Goal: Task Accomplishment & Management: Manage account settings

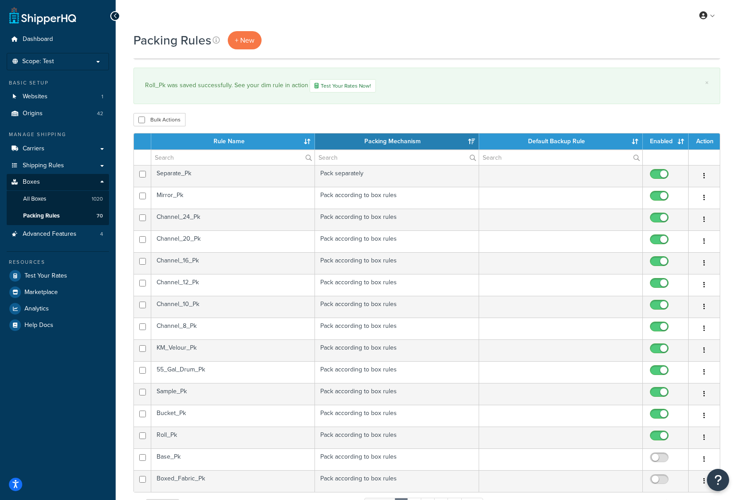
select select "15"
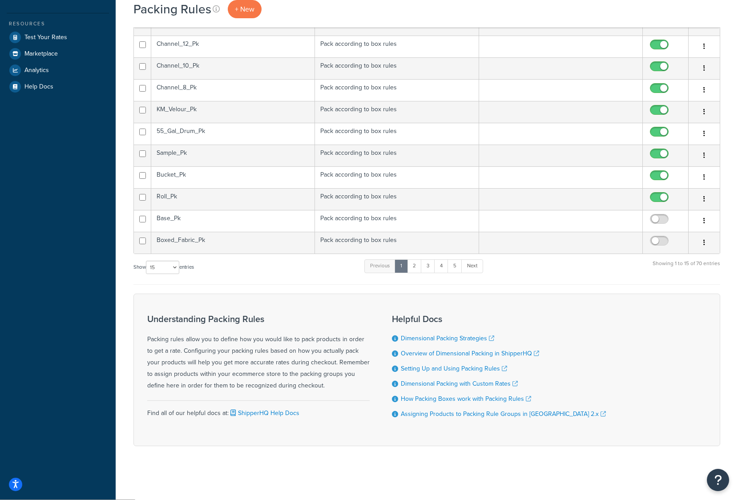
click at [382, 218] on td "Pack according to box rules" at bounding box center [397, 221] width 164 height 22
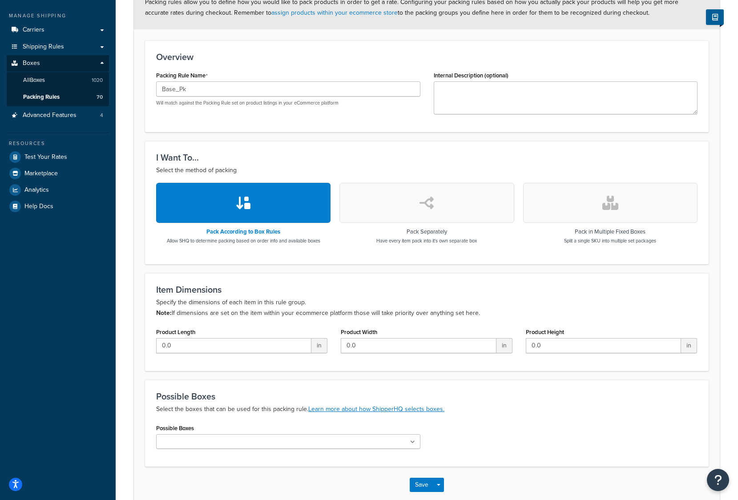
scroll to position [168, 0]
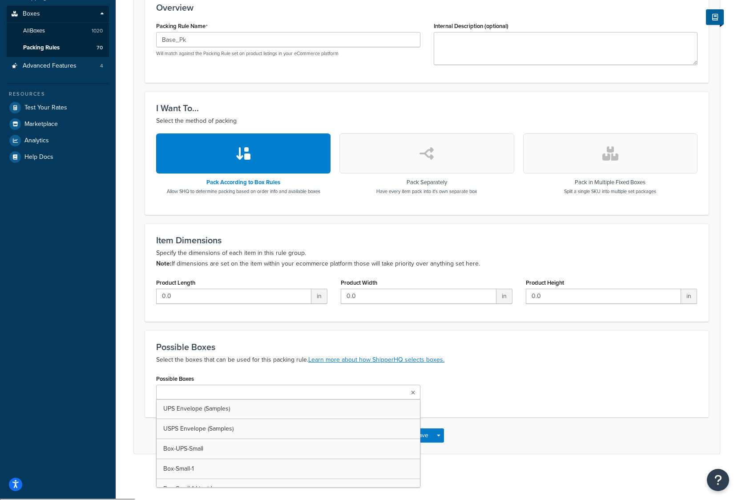
click at [197, 390] on input "Possible Boxes" at bounding box center [198, 393] width 79 height 10
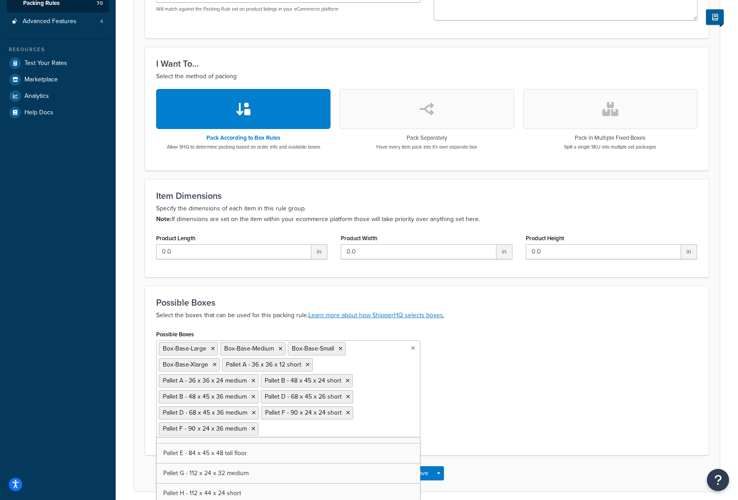
scroll to position [4564, 0]
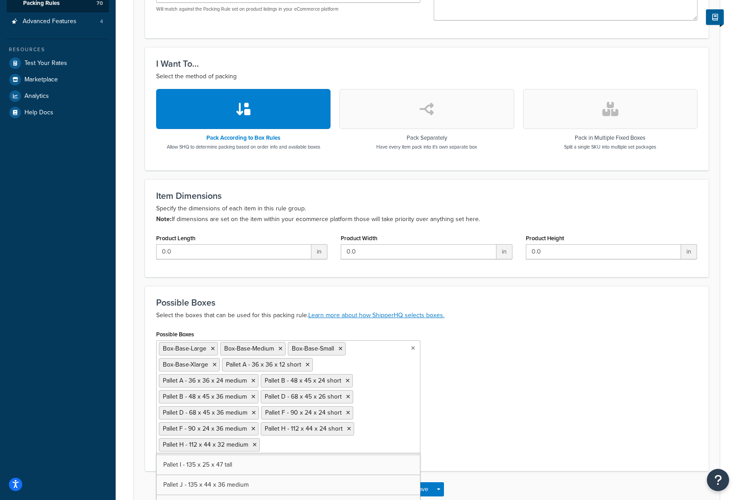
click at [528, 344] on div "Possible Boxes Box-Base-Large Box-Base-Medium Box-Base-Small Box-Base-Xlarge Pa…" at bounding box center [427, 394] width 555 height 132
click at [427, 490] on button "Save" at bounding box center [422, 489] width 24 height 14
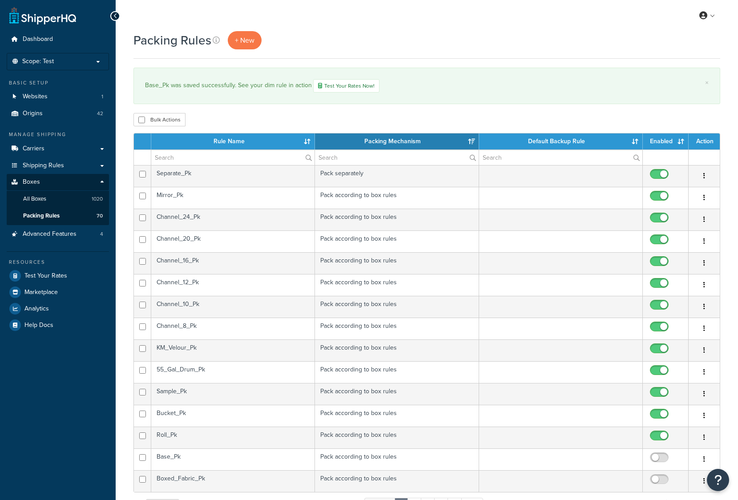
select select "15"
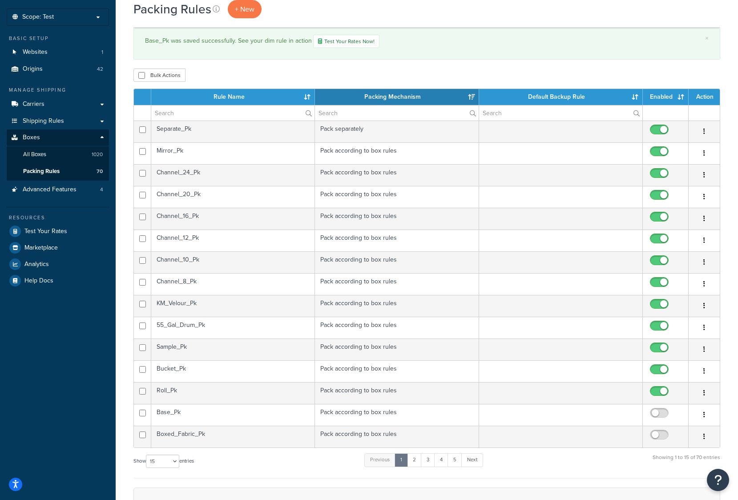
click at [654, 413] on input "checkbox" at bounding box center [660, 415] width 24 height 11
checkbox input "true"
click at [459, 461] on link "5" at bounding box center [455, 459] width 15 height 13
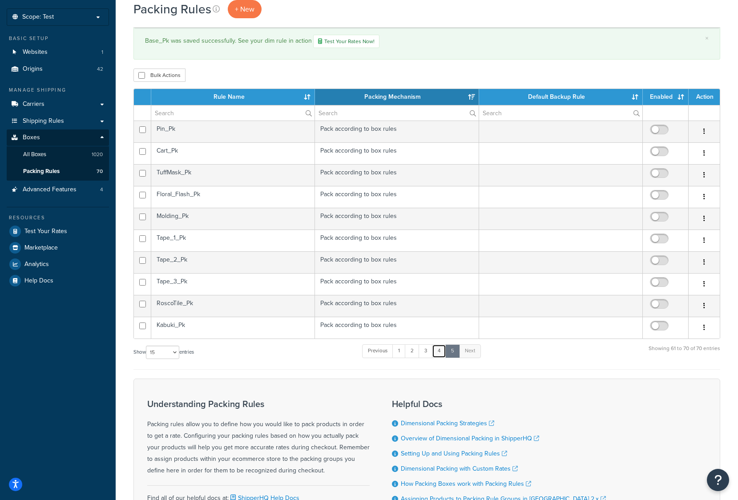
click at [440, 356] on link "4" at bounding box center [439, 350] width 14 height 13
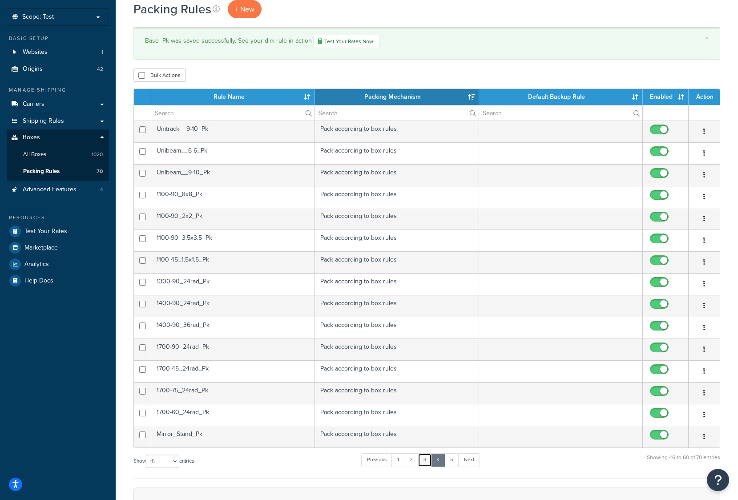
click at [424, 461] on link "3" at bounding box center [425, 459] width 14 height 13
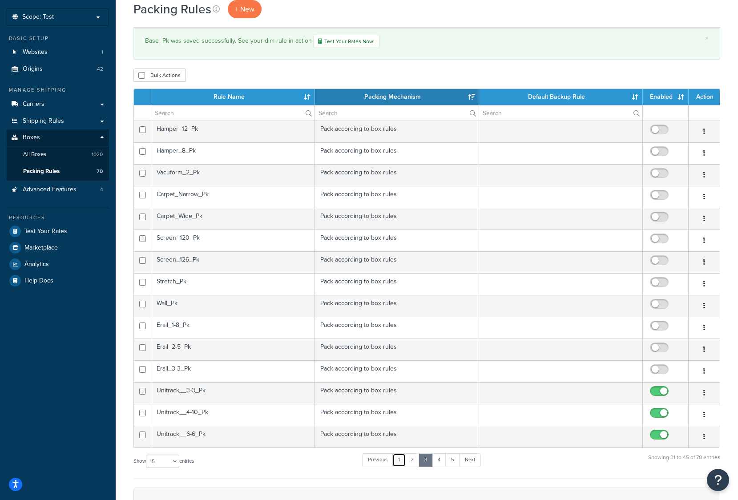
click at [401, 461] on link "1" at bounding box center [398, 459] width 13 height 13
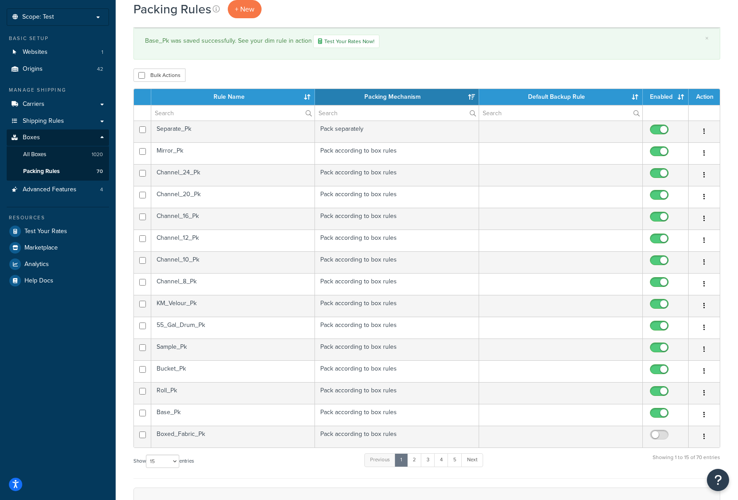
scroll to position [89, 0]
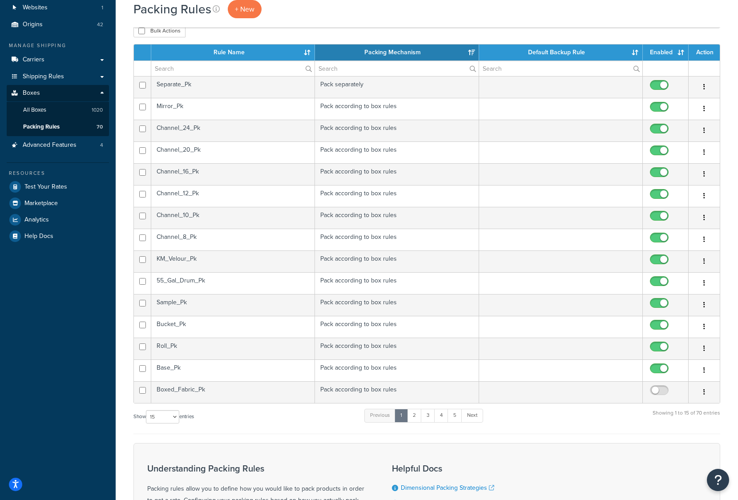
click at [260, 390] on td "Boxed_Fabric_Pk" at bounding box center [233, 392] width 164 height 22
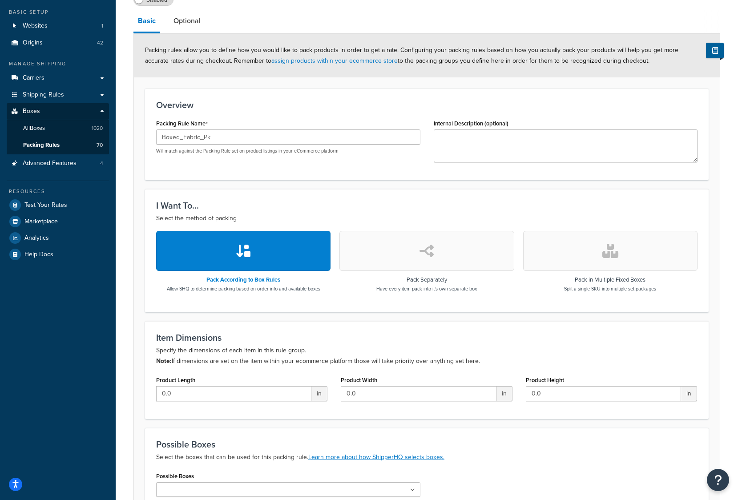
scroll to position [168, 0]
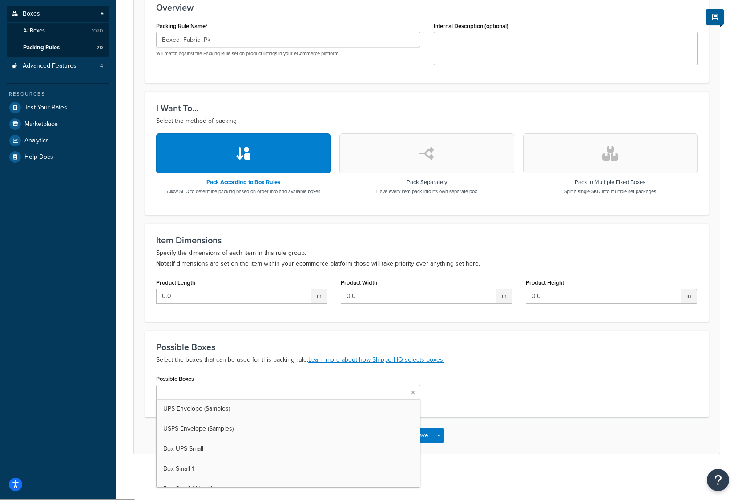
click at [168, 398] on input "Possible Boxes" at bounding box center [198, 393] width 79 height 10
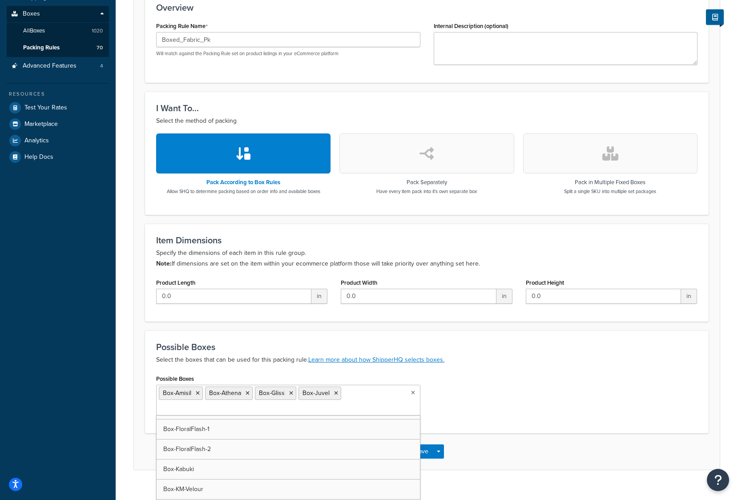
scroll to position [1202, 0]
click at [392, 393] on icon at bounding box center [394, 393] width 4 height 5
click at [285, 412] on ul "Box-Amisil Box-Athena Box-Gliss Box-Juvel Box-Polyvel Box-RPSC" at bounding box center [288, 401] width 264 height 33
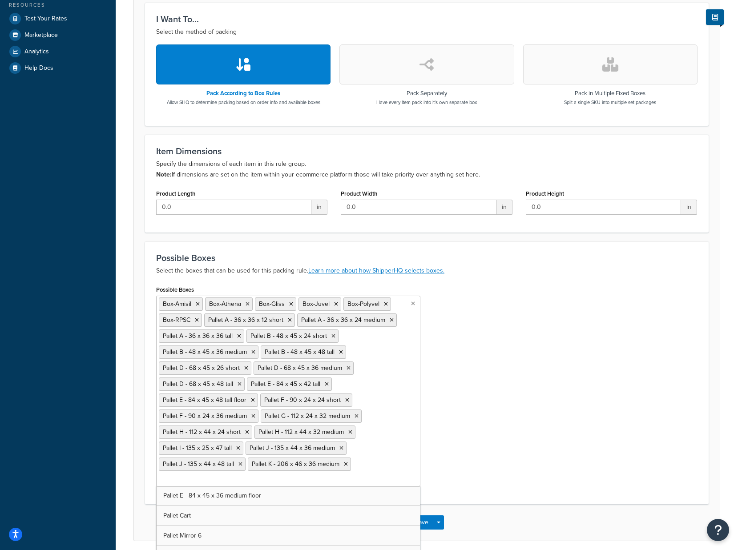
scroll to position [213, 0]
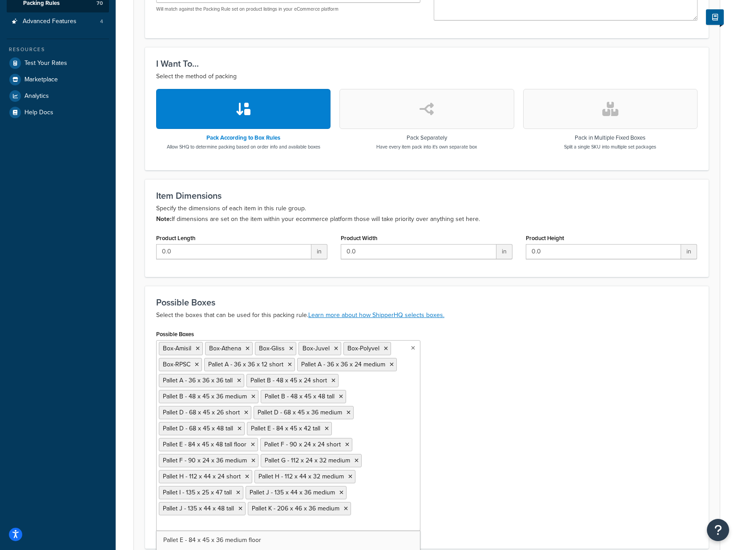
click at [501, 466] on div "Possible Boxes Box-Amisil Box-Athena Box-Gliss Box-Juvel Box-Polyvel Box-RPSC P…" at bounding box center [427, 433] width 555 height 210
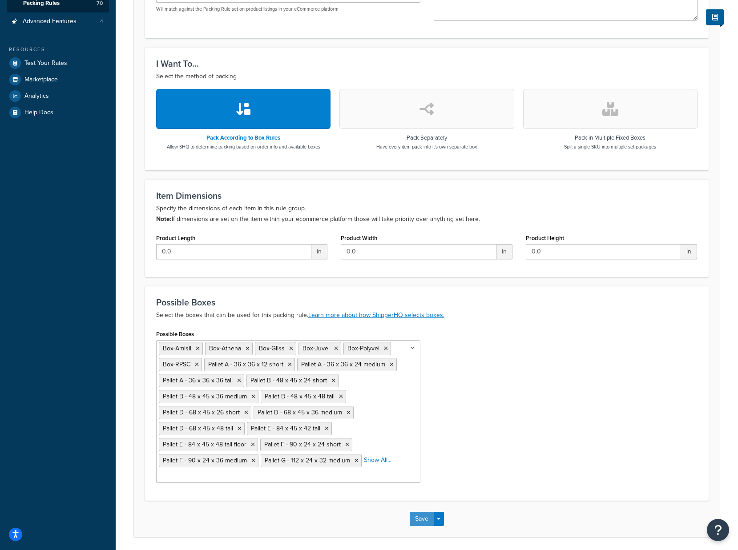
click at [419, 500] on button "Save" at bounding box center [422, 519] width 24 height 14
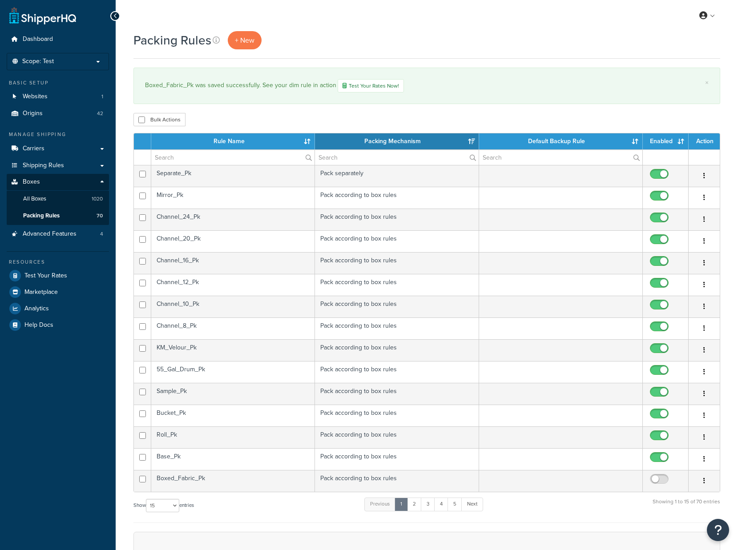
select select "15"
click at [652, 480] on input "checkbox" at bounding box center [660, 481] width 24 height 11
checkbox input "true"
click at [412, 507] on link "2" at bounding box center [414, 504] width 15 height 13
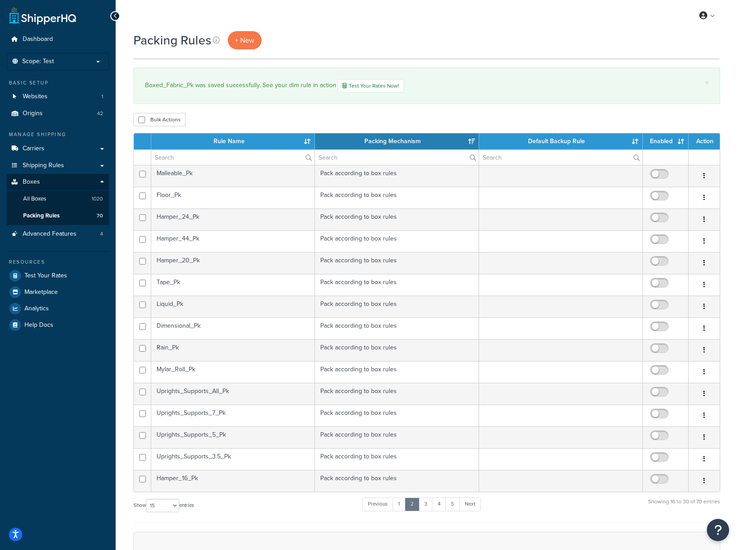
scroll to position [178, 0]
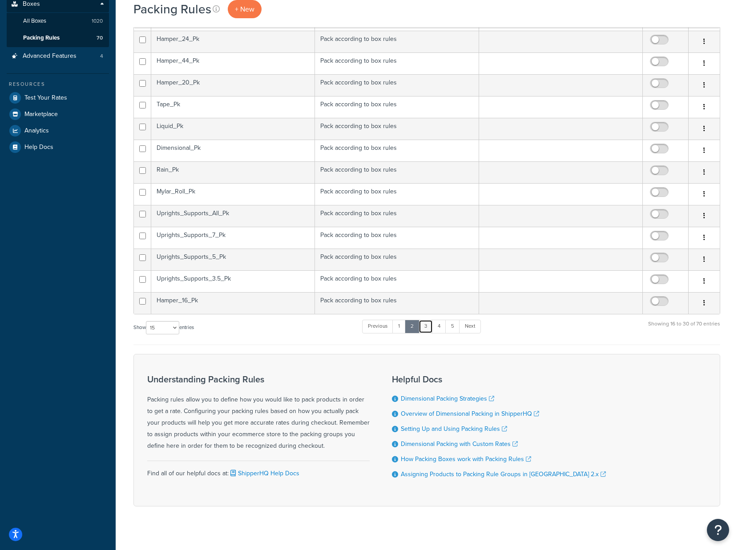
click at [429, 328] on link "3" at bounding box center [426, 326] width 14 height 13
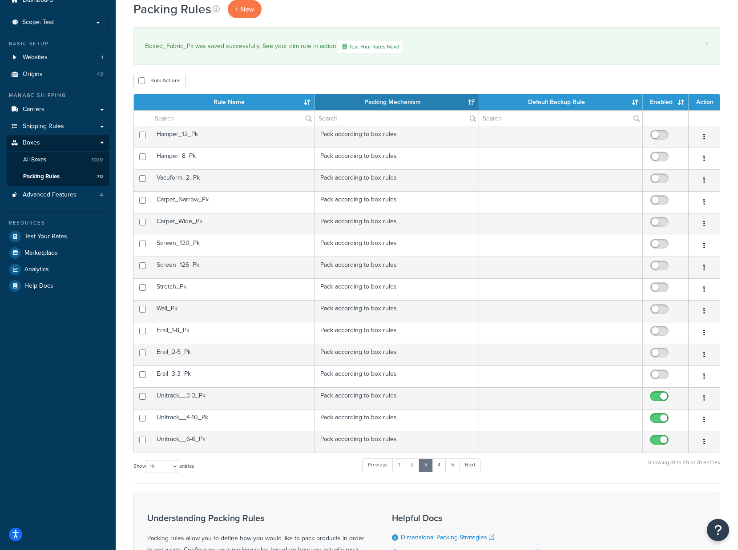
scroll to position [89, 0]
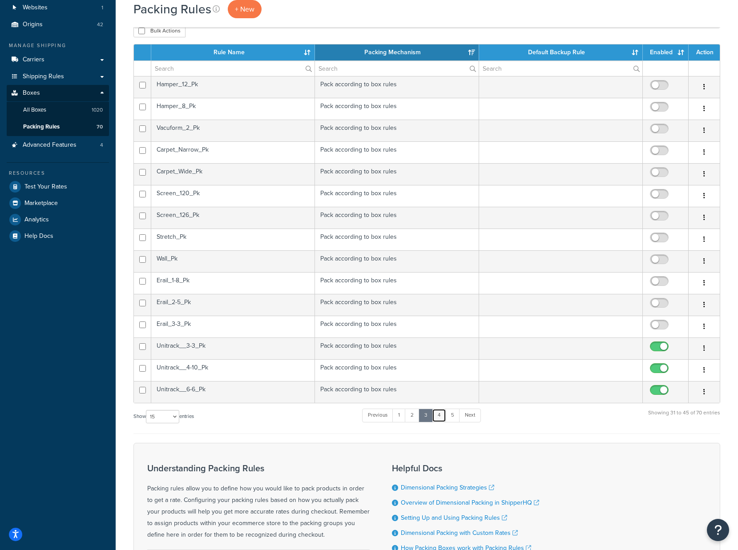
click at [442, 415] on link "4" at bounding box center [439, 415] width 14 height 13
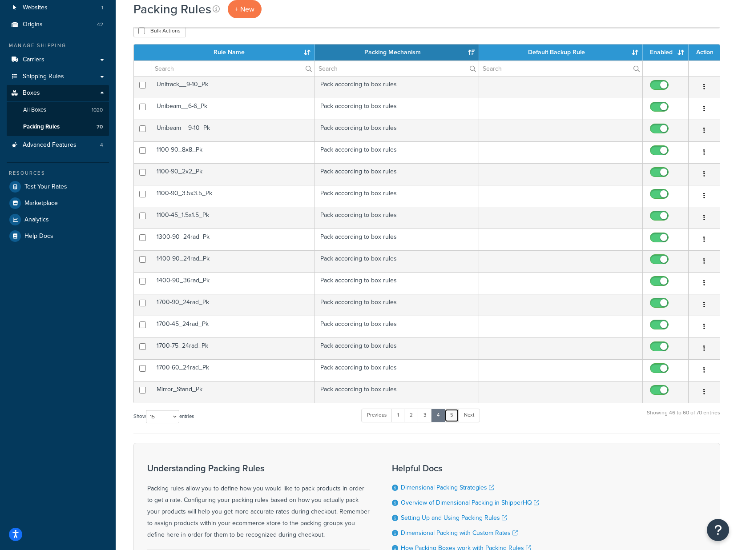
click at [453, 416] on link "5" at bounding box center [452, 415] width 15 height 13
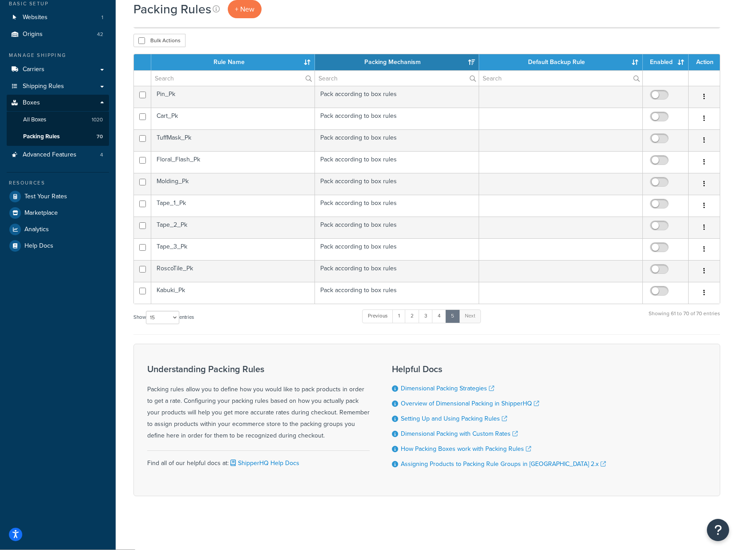
click at [228, 290] on td "Kabuki_Pk" at bounding box center [233, 293] width 164 height 22
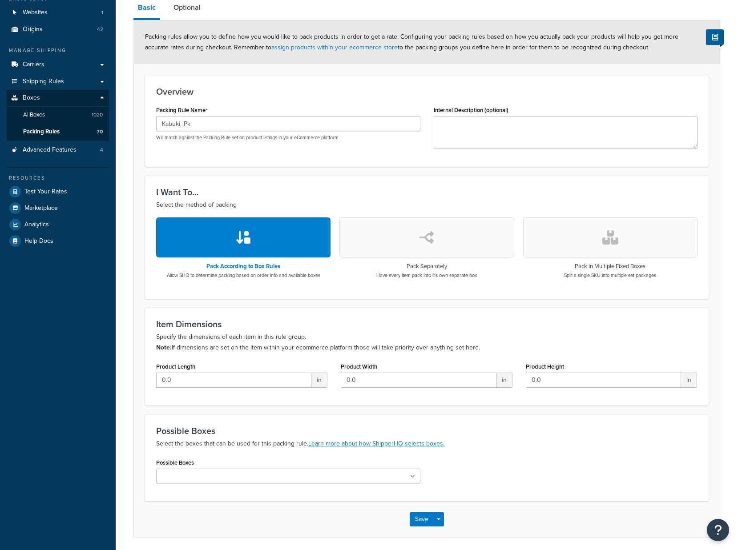
scroll to position [118, 0]
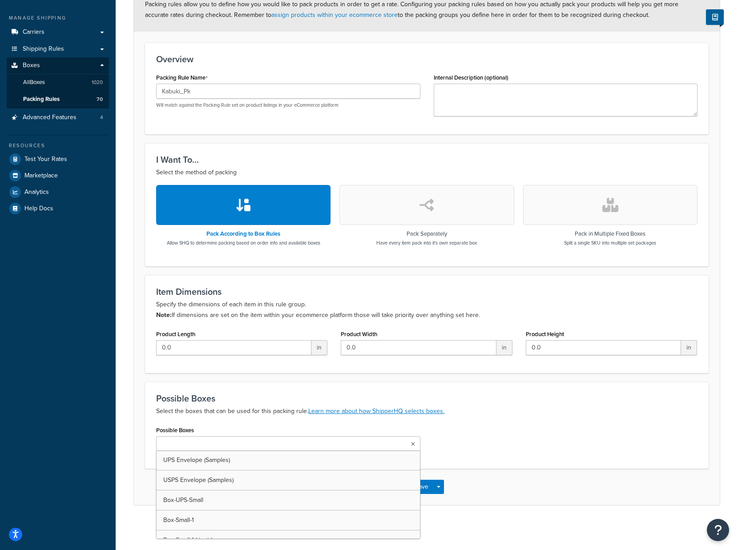
click at [162, 445] on input "Possible Boxes" at bounding box center [198, 445] width 79 height 10
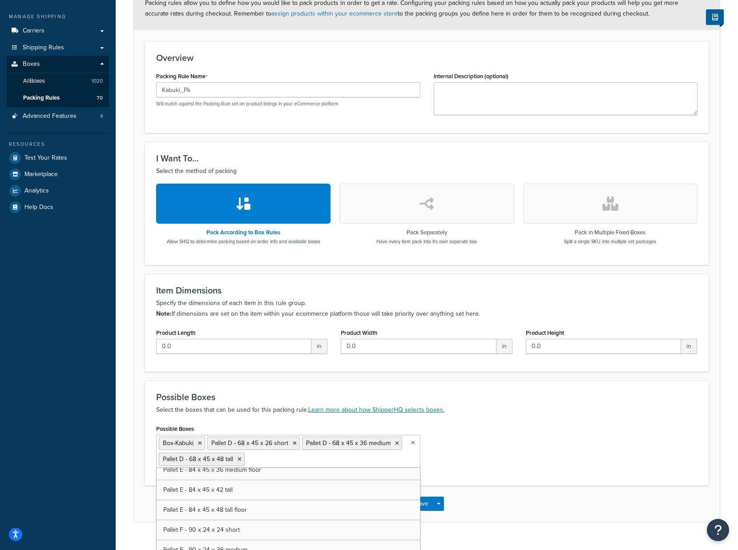
scroll to position [4628, 0]
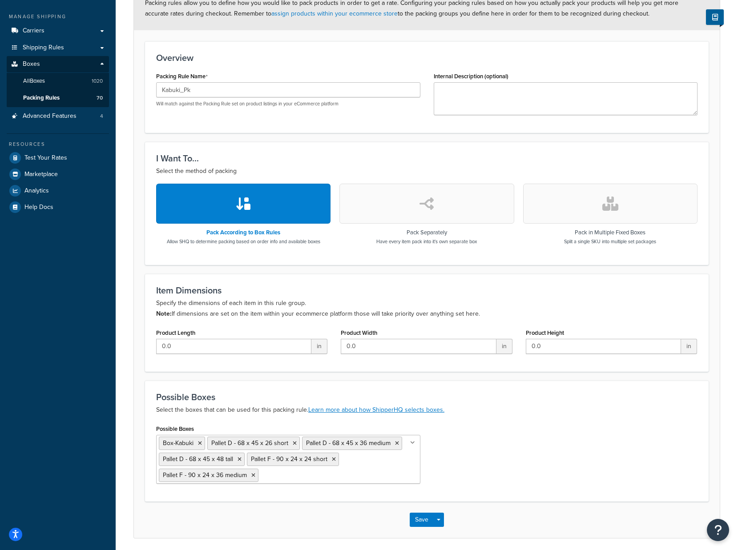
click at [512, 463] on div "Possible Boxes Box-Kabuki Pallet D - 68 x 45 x 26 short Pallet D - 68 x 45 x 36…" at bounding box center [427, 457] width 555 height 68
click at [421, 520] on button "Save" at bounding box center [422, 520] width 24 height 14
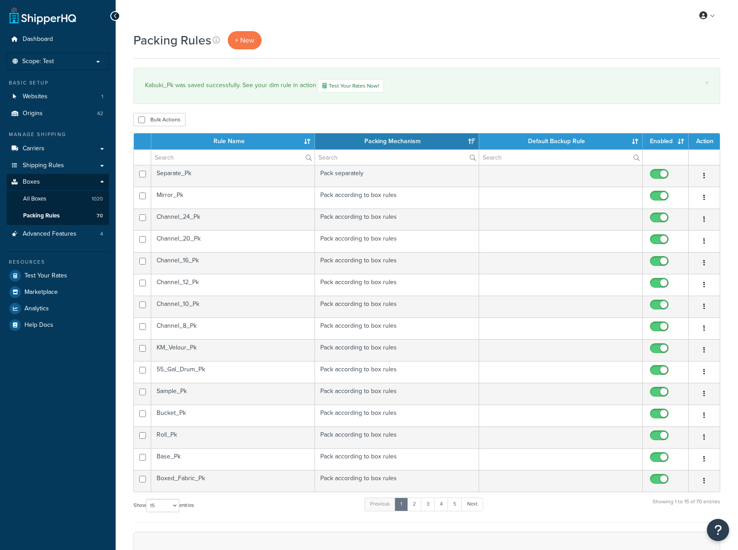
select select "15"
click at [453, 503] on link "5" at bounding box center [455, 504] width 15 height 13
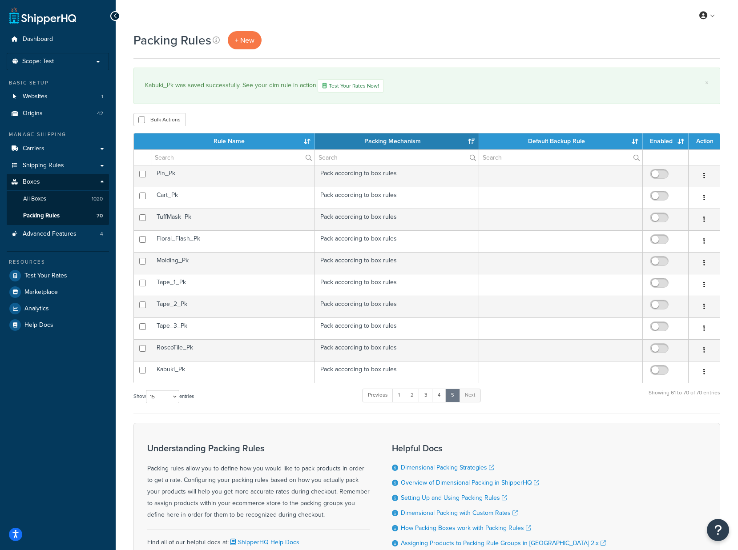
click at [659, 372] on input "checkbox" at bounding box center [660, 372] width 24 height 11
checkbox input "true"
click at [286, 344] on td "RoscoTile_Pk" at bounding box center [233, 351] width 164 height 22
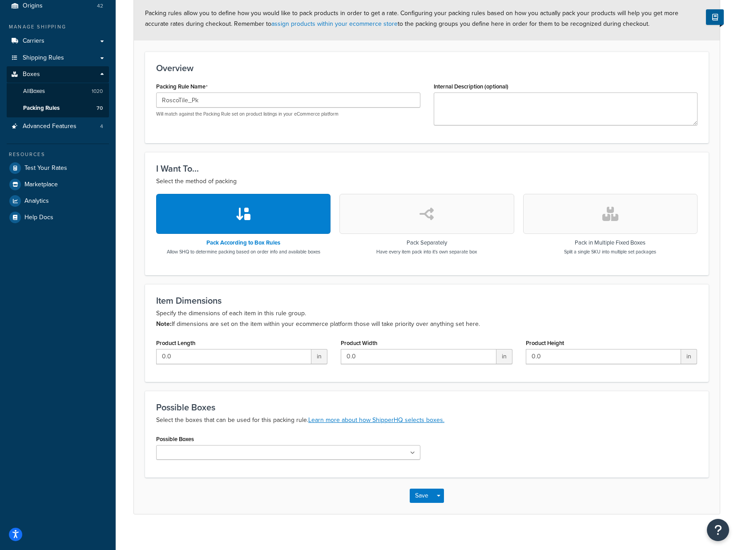
scroll to position [118, 0]
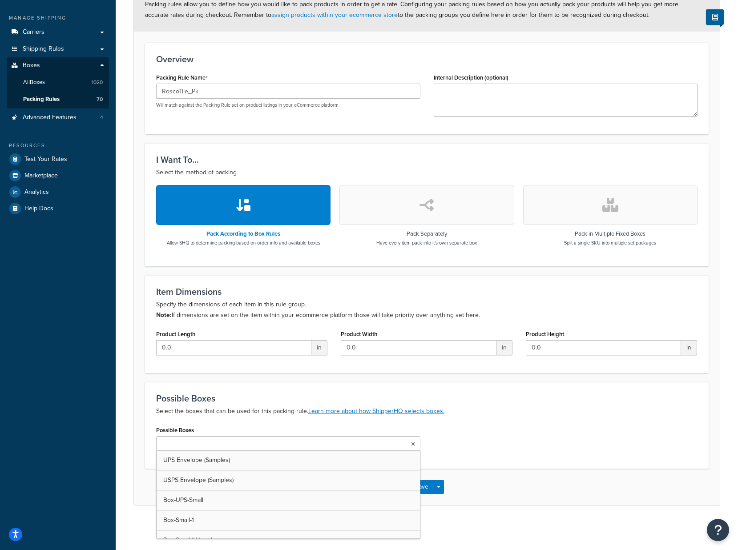
click at [178, 440] on input "Possible Boxes" at bounding box center [198, 445] width 79 height 10
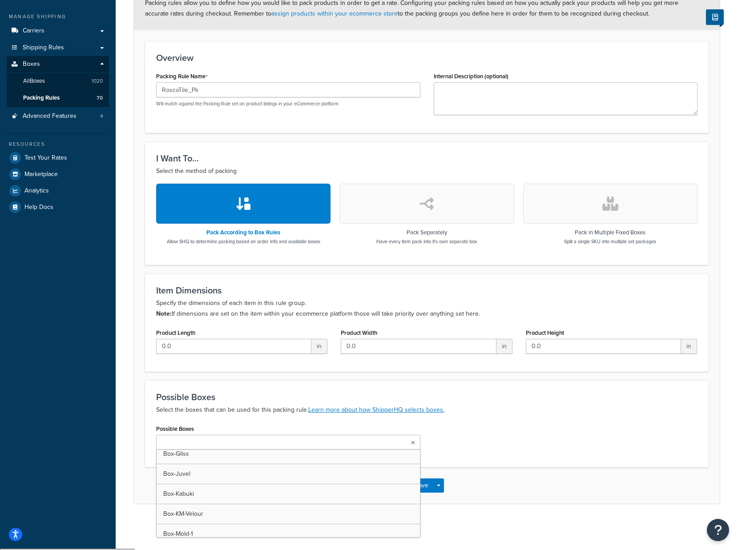
scroll to position [1380, 0]
click at [260, 447] on input "Possible Boxes" at bounding box center [254, 443] width 79 height 10
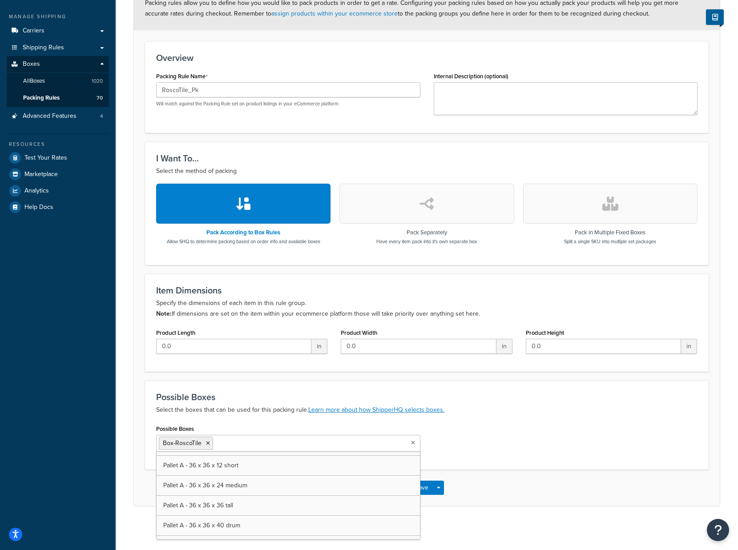
scroll to position [4317, 0]
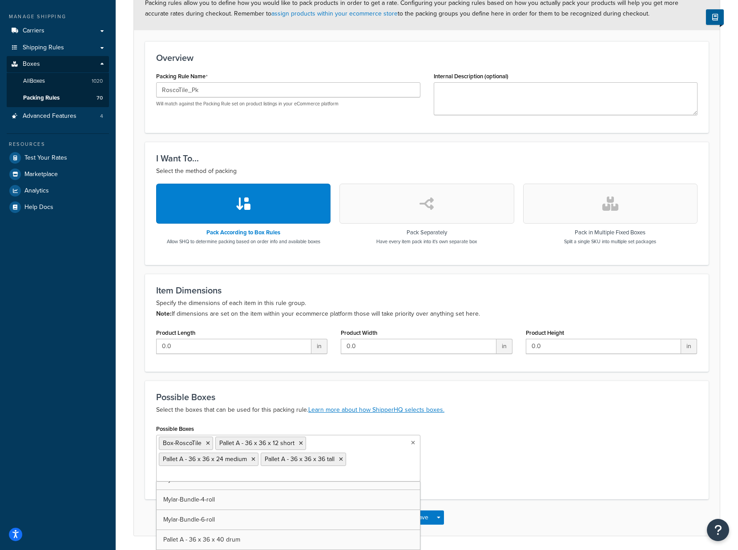
click at [507, 456] on div "Possible Boxes Box-RoscoTile Pallet A - 36 x 36 x 12 short Pallet A - 36 x 36 x…" at bounding box center [427, 456] width 555 height 66
click at [424, 518] on button "Save" at bounding box center [422, 518] width 24 height 14
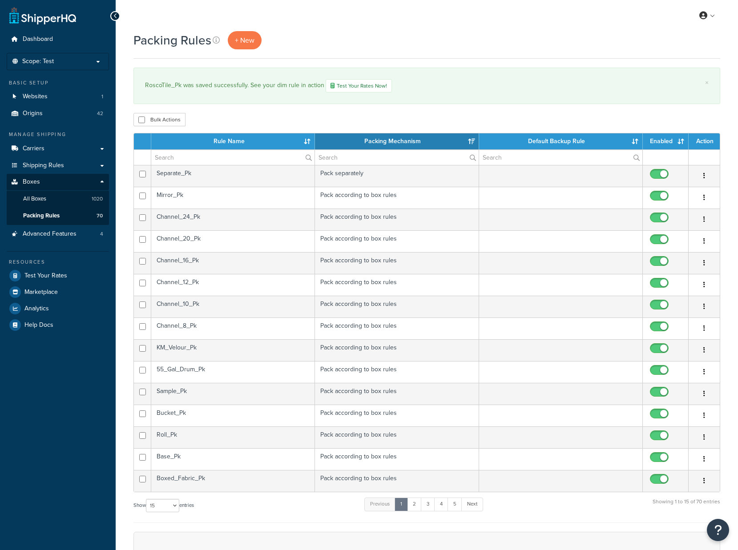
select select "15"
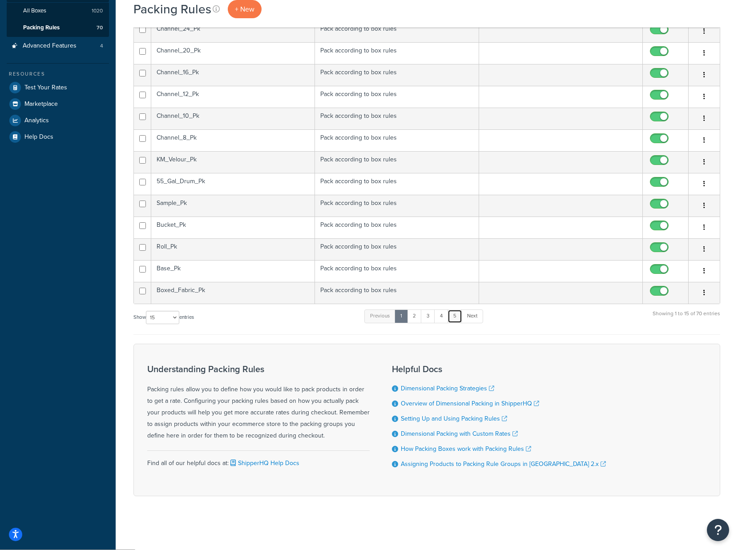
click at [459, 317] on link "5" at bounding box center [455, 316] width 15 height 13
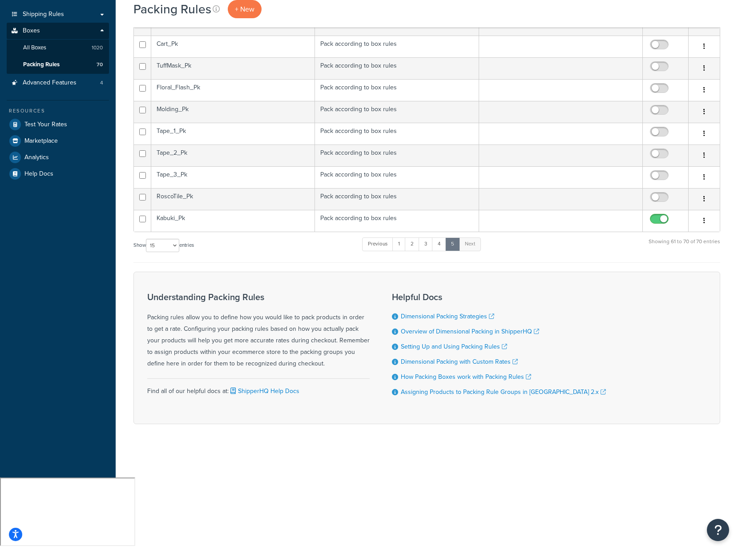
scroll to position [79, 0]
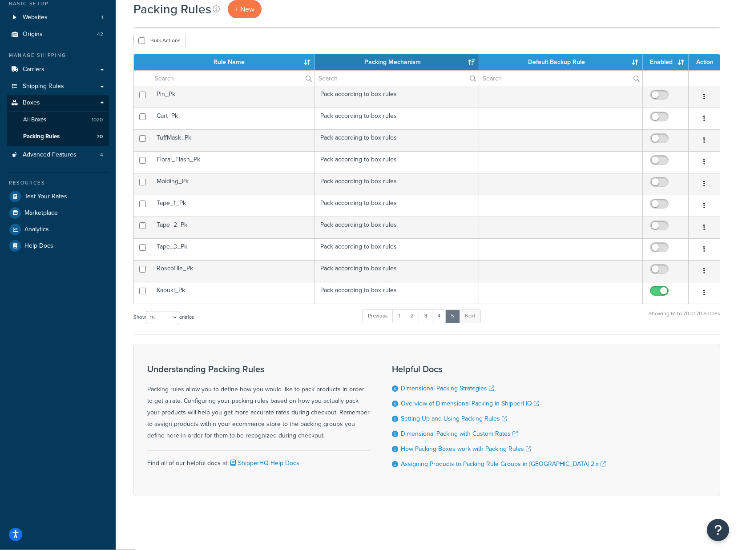
click at [661, 270] on input "checkbox" at bounding box center [660, 271] width 24 height 11
checkbox input "true"
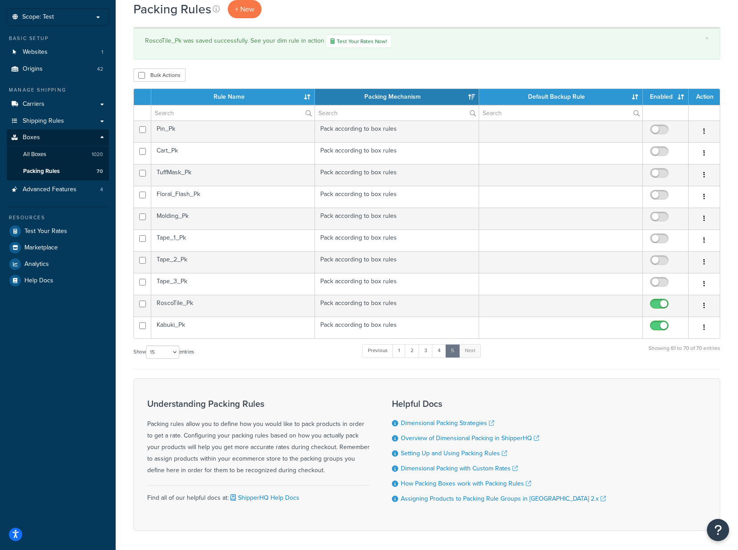
scroll to position [0, 0]
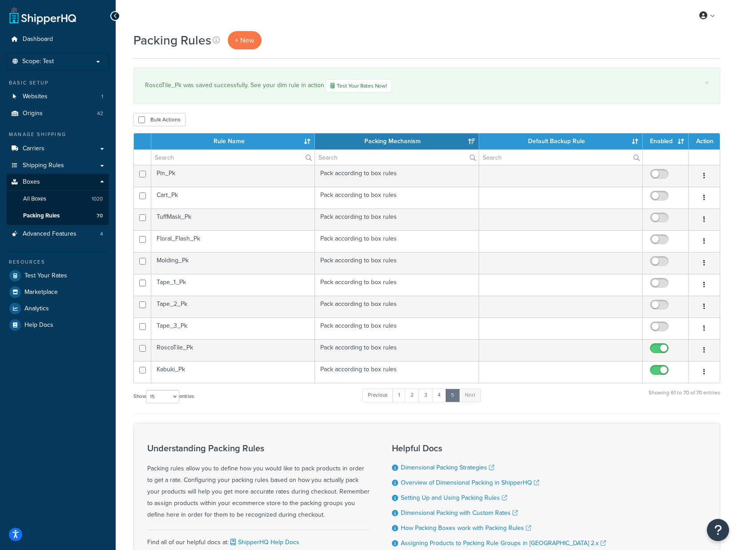
click at [244, 333] on td "Tape_3_Pk" at bounding box center [233, 329] width 164 height 22
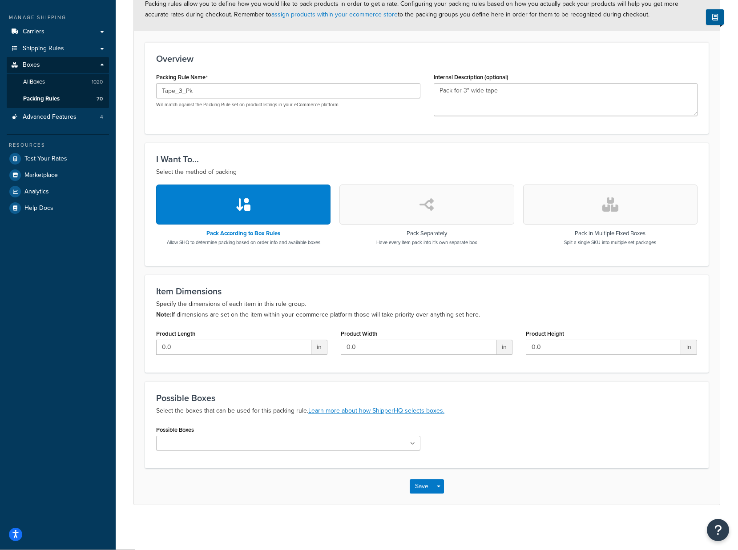
scroll to position [118, 0]
click at [225, 446] on input "Possible Boxes" at bounding box center [198, 443] width 79 height 10
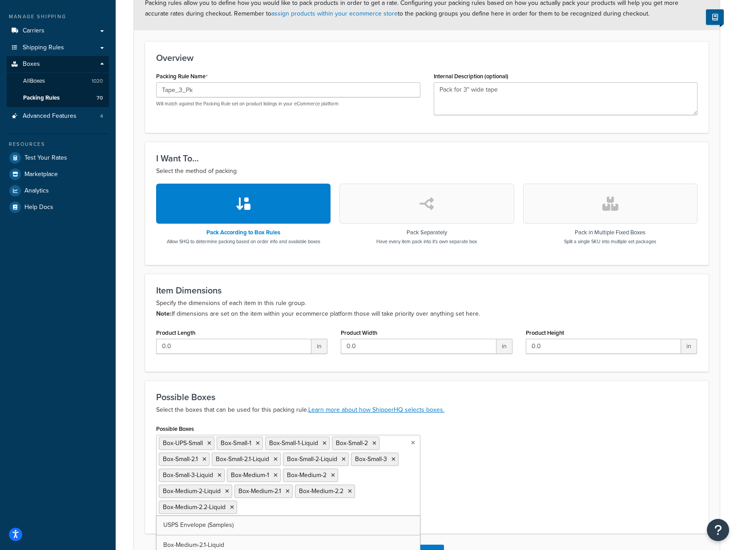
scroll to position [4, 0]
drag, startPoint x: 494, startPoint y: 445, endPoint x: 495, endPoint y: 416, distance: 29.8
click at [494, 416] on div "Possible Boxes Select the boxes that can be used for this packing rule. Learn m…" at bounding box center [427, 457] width 564 height 153
click at [384, 510] on ul "Box-UPS-Small Box-Small-1 Box-Small-1-Liquid Box-Small-2 Box-Small-2.1 Box-Smal…" at bounding box center [288, 475] width 264 height 81
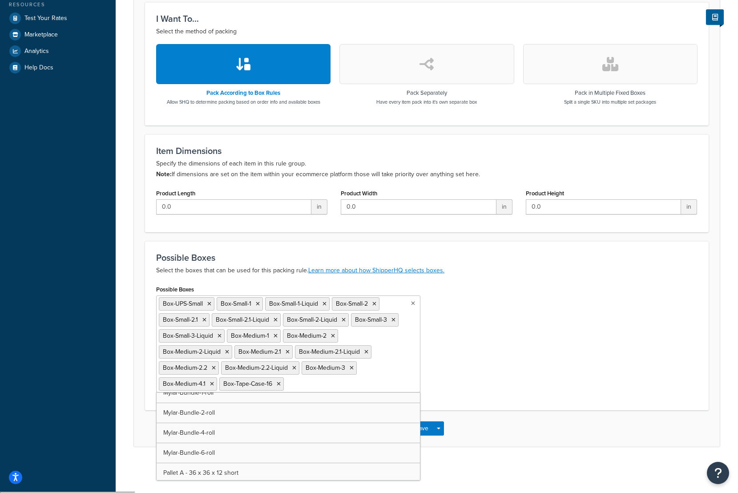
scroll to position [3961, 0]
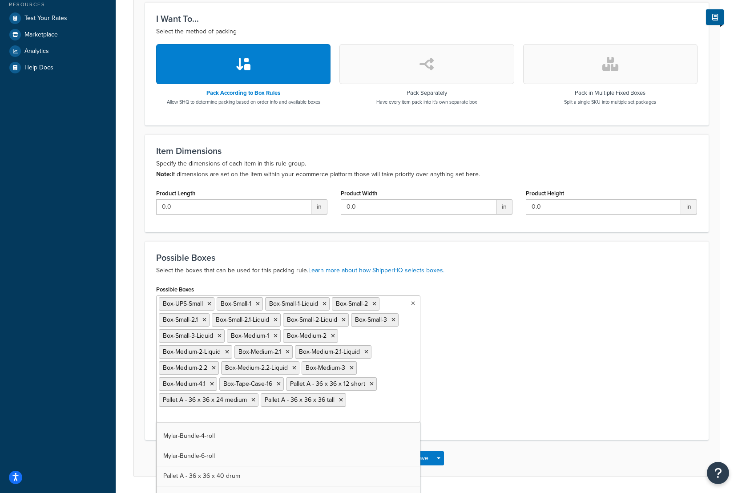
drag, startPoint x: 272, startPoint y: 461, endPoint x: 486, endPoint y: 386, distance: 226.2
click at [525, 364] on div "Possible Boxes Box-UPS-Small Box-Small-1 Box-Small-1-Liquid Box-Small-2 Box-Sma…" at bounding box center [427, 356] width 555 height 146
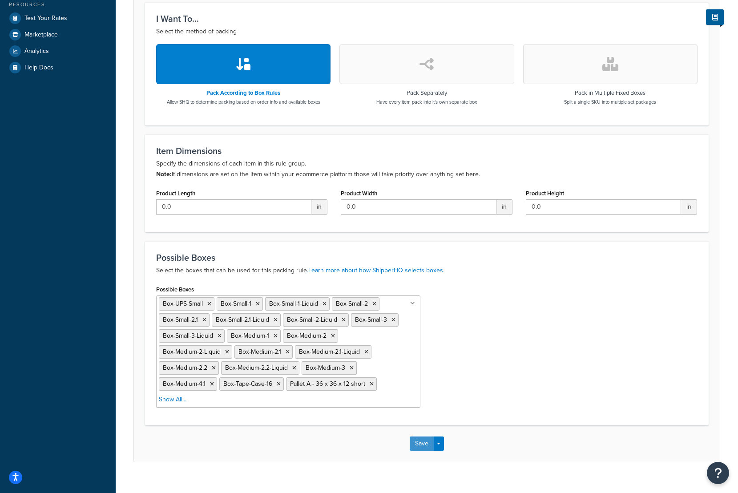
click at [417, 448] on button "Save" at bounding box center [422, 444] width 24 height 14
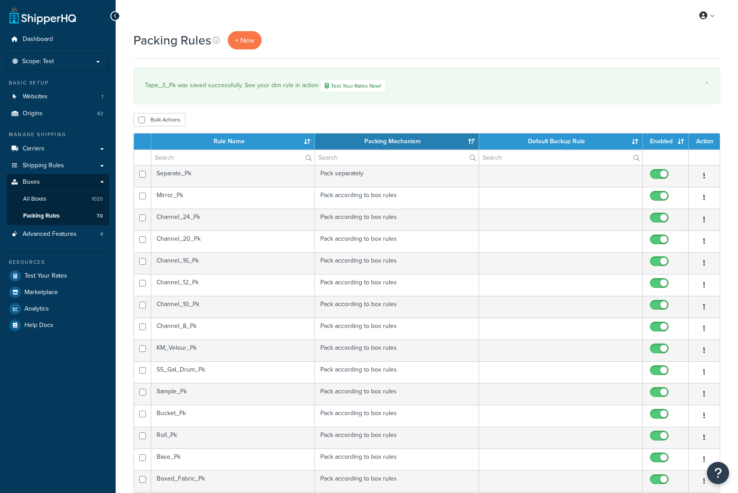
select select "15"
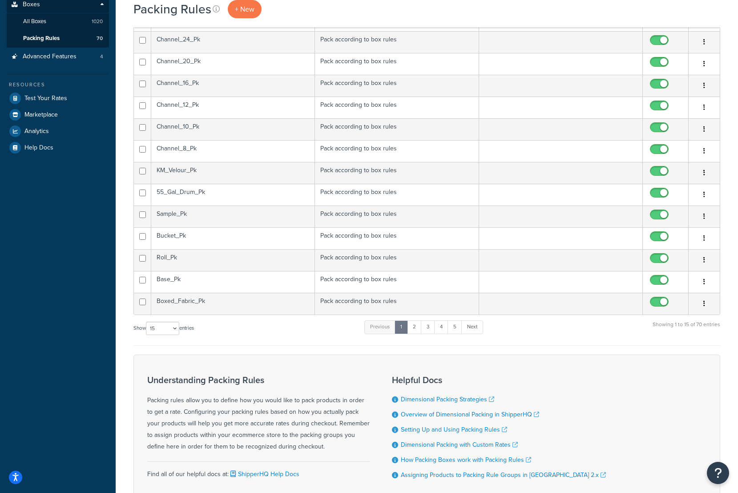
scroll to position [178, 0]
click at [414, 326] on link "2" at bounding box center [414, 326] width 15 height 13
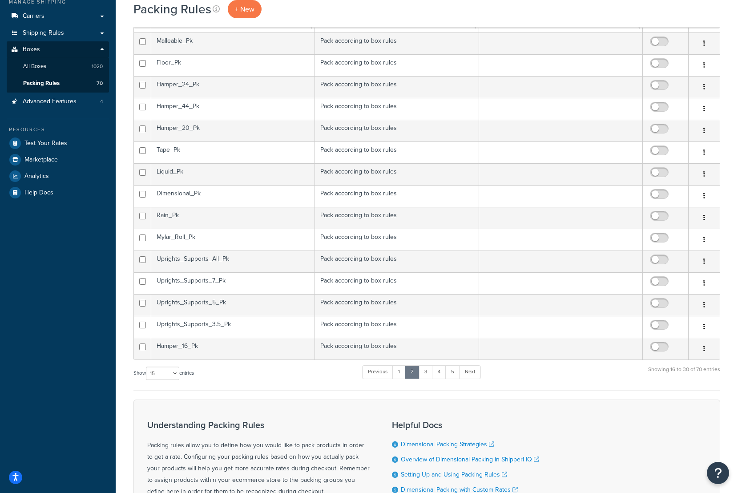
scroll to position [134, 0]
click at [455, 370] on link "5" at bounding box center [452, 370] width 15 height 13
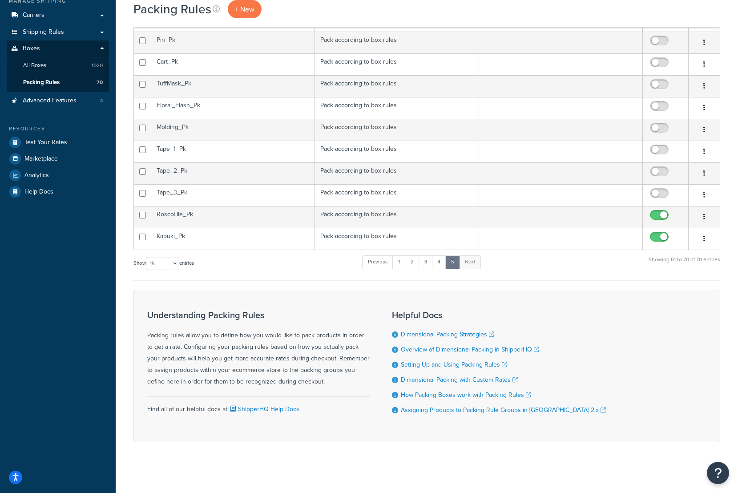
click at [659, 193] on input "checkbox" at bounding box center [660, 195] width 24 height 11
checkbox input "true"
click at [261, 174] on td "Tape_2_Pk" at bounding box center [233, 173] width 164 height 22
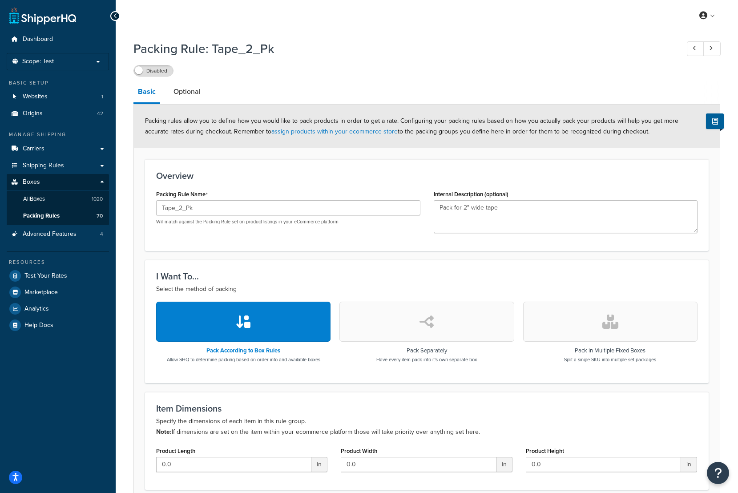
click at [155, 68] on label "Disabled" at bounding box center [153, 70] width 39 height 11
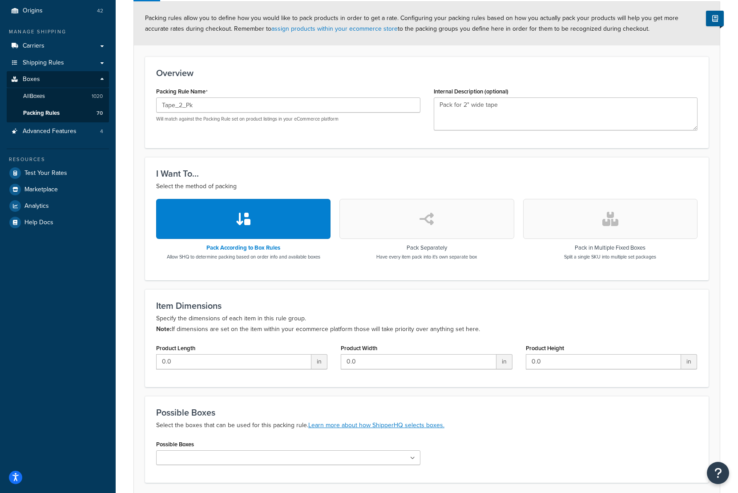
scroll to position [175, 0]
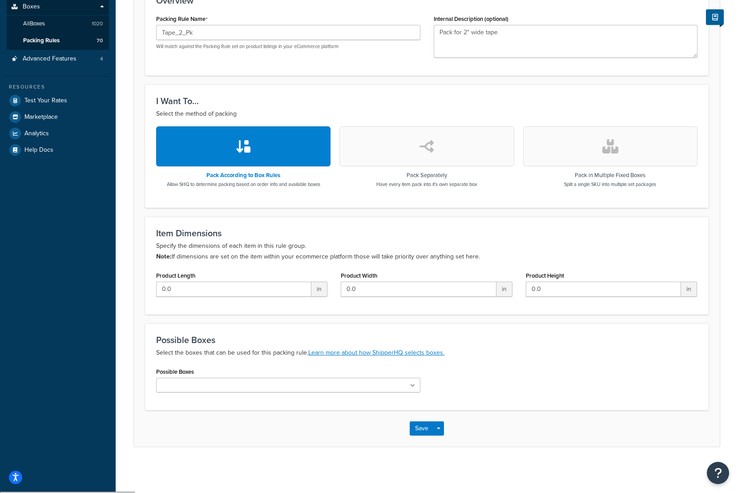
drag, startPoint x: 241, startPoint y: 384, endPoint x: 246, endPoint y: 381, distance: 5.4
click at [242, 384] on ul at bounding box center [288, 385] width 264 height 15
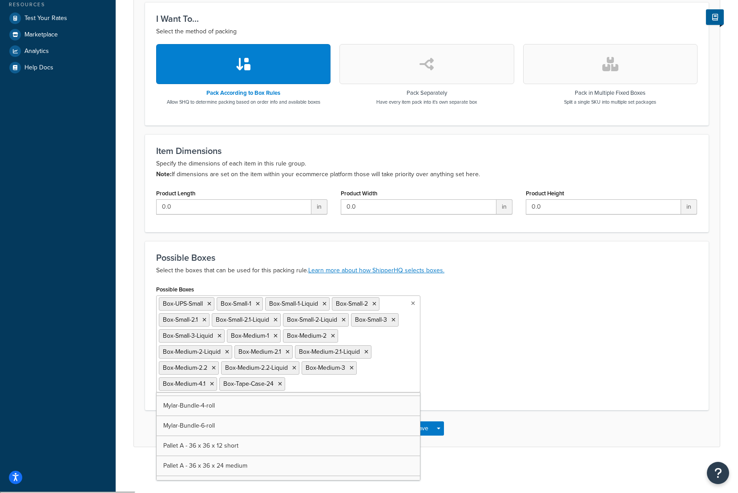
scroll to position [3961, 0]
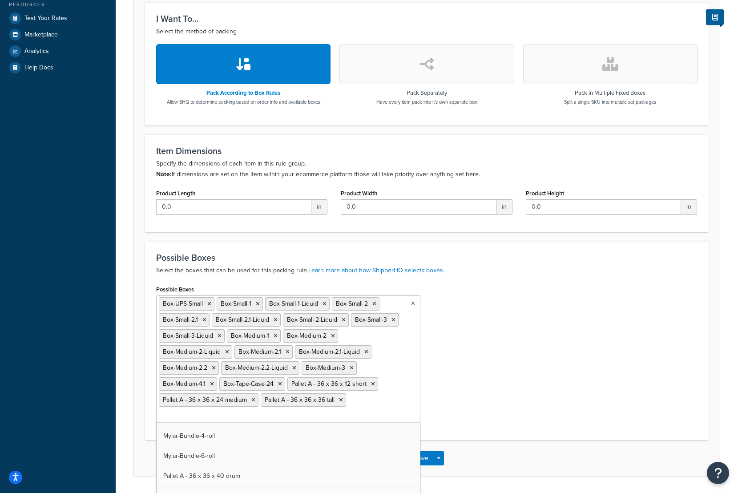
click at [522, 344] on div "Possible Boxes Box-UPS-Small Box-Small-1 Box-Small-1-Liquid Box-Small-2 Box-Sma…" at bounding box center [427, 356] width 555 height 146
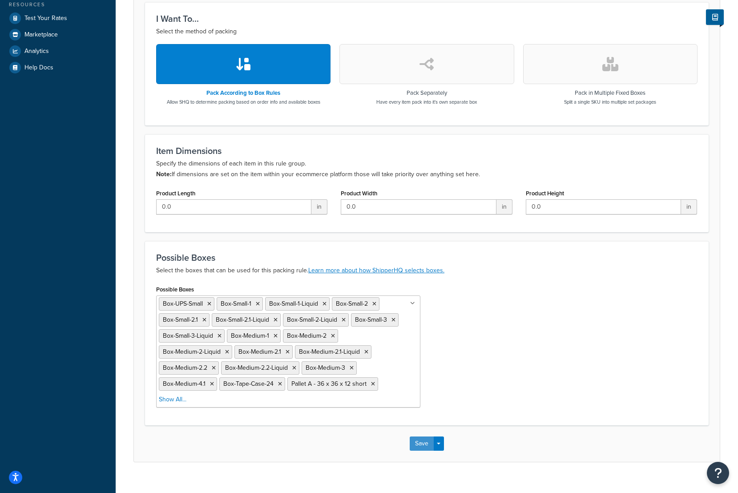
click at [424, 446] on button "Save" at bounding box center [422, 444] width 24 height 14
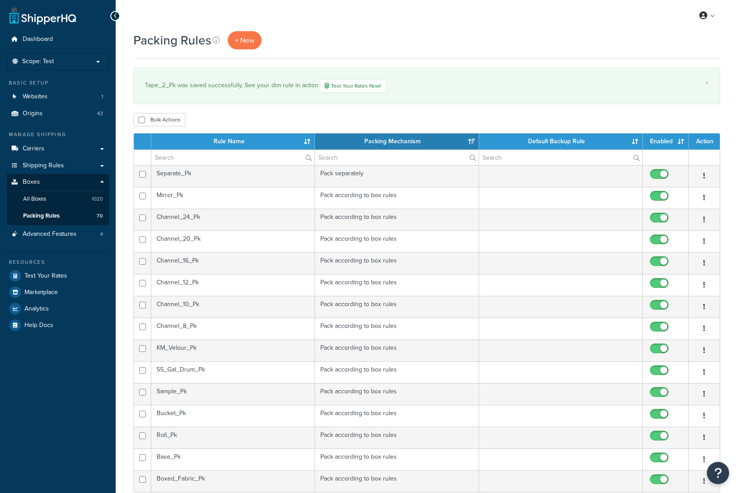
select select "15"
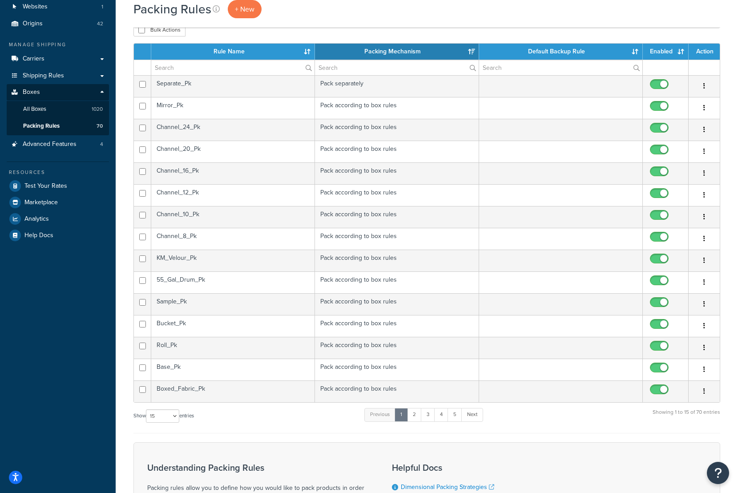
scroll to position [178, 0]
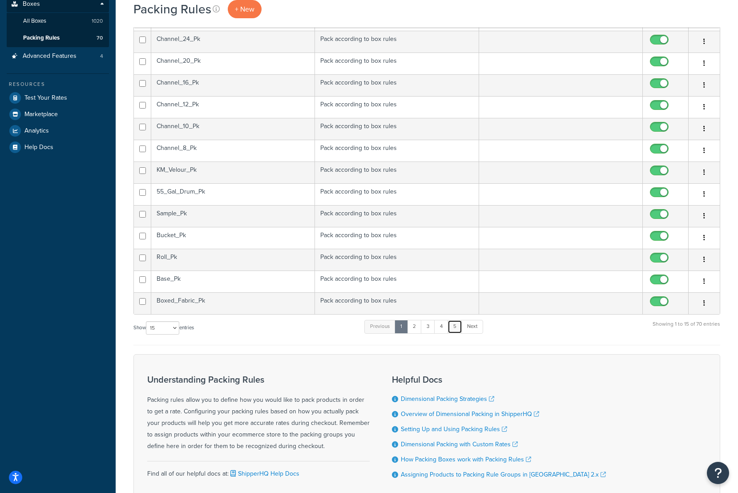
click at [456, 325] on link "5" at bounding box center [455, 326] width 15 height 13
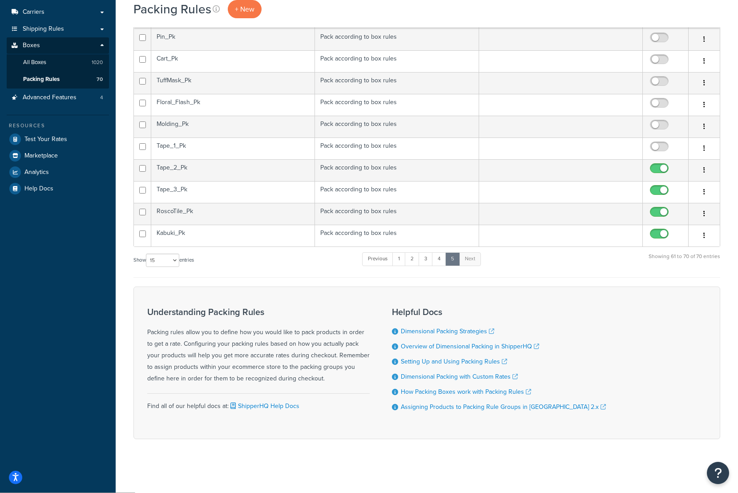
click at [258, 147] on td "Tape_1_Pk" at bounding box center [233, 149] width 164 height 22
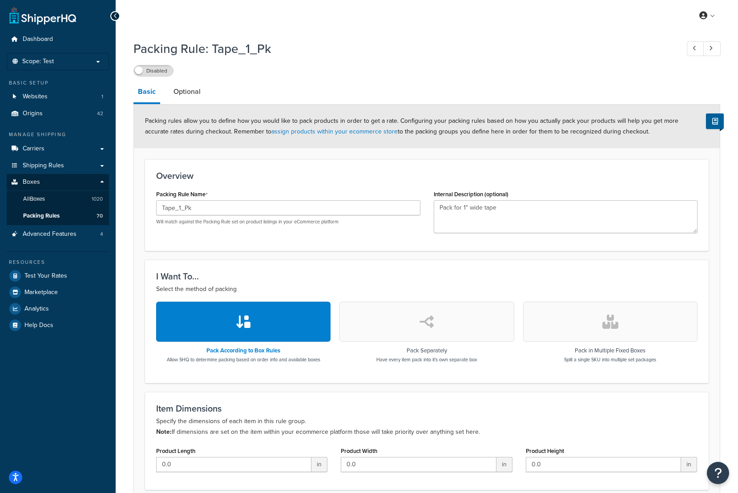
click at [150, 65] on div "Disabled" at bounding box center [427, 70] width 587 height 12
click at [149, 67] on label "Disabled" at bounding box center [153, 70] width 39 height 11
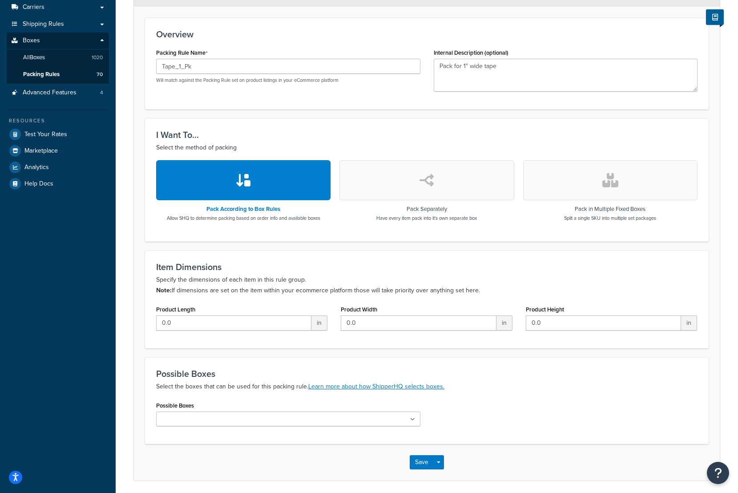
scroll to position [175, 0]
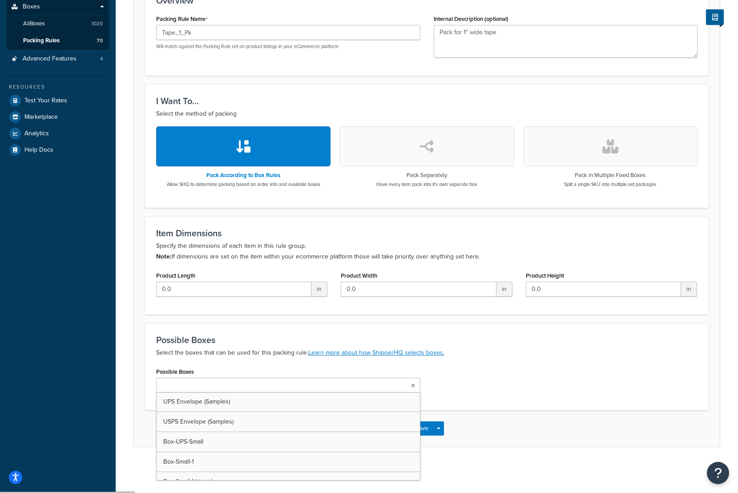
click at [182, 387] on input "Possible Boxes" at bounding box center [198, 386] width 79 height 10
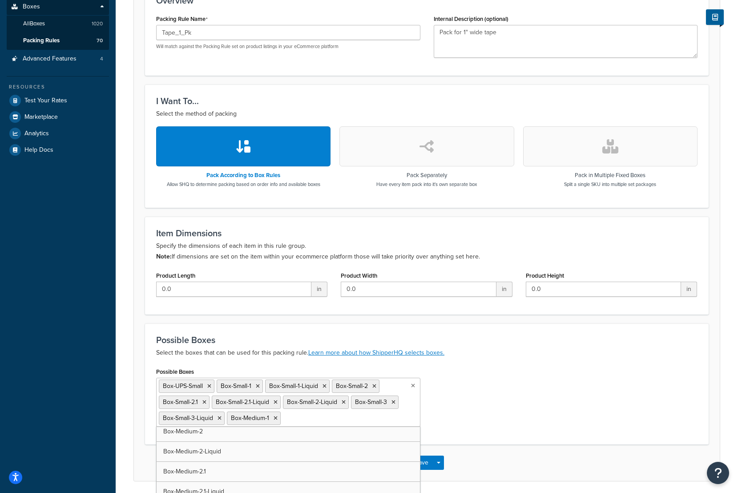
scroll to position [24, 0]
click at [211, 388] on icon at bounding box center [209, 386] width 4 height 5
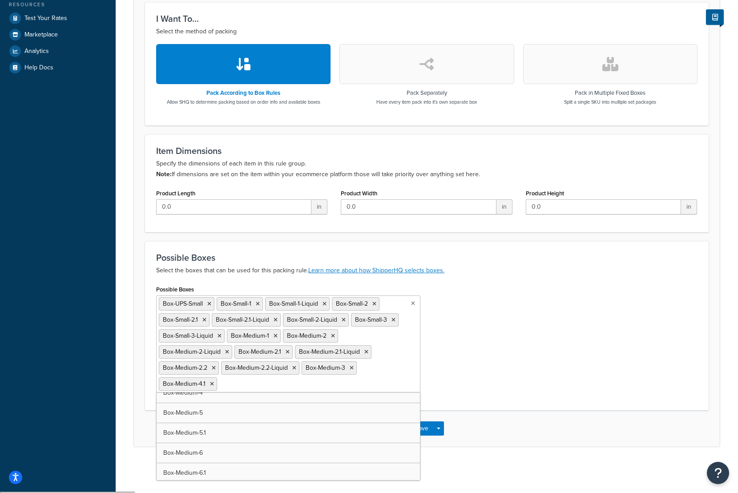
scroll to position [0, 0]
click at [209, 305] on icon at bounding box center [209, 303] width 4 height 5
click at [373, 380] on ul "Box-Small-1 Box-Small-1-Liquid Box-Small-2 Box-Small-2.1 Box-Small-2.1-Liquid B…" at bounding box center [288, 343] width 264 height 97
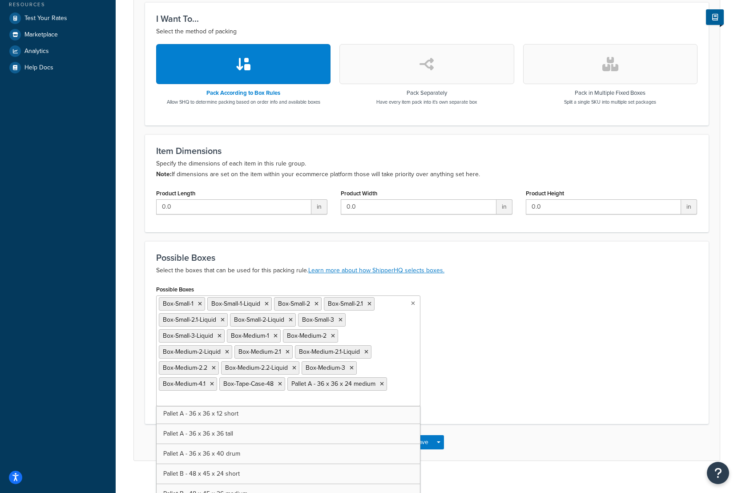
scroll to position [4007, 0]
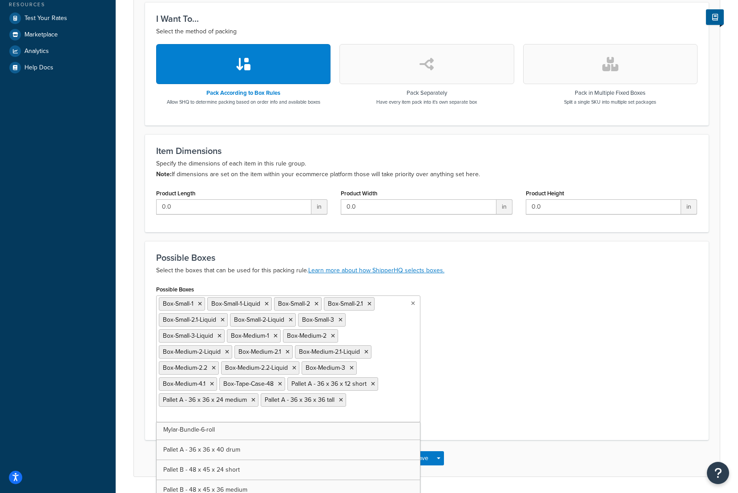
drag, startPoint x: 570, startPoint y: 361, endPoint x: 451, endPoint y: 417, distance: 131.4
click at [569, 361] on div "Possible Boxes Box-Small-1 Box-Small-1-Liquid Box-Small-2 Box-Small-2.1 Box-Sma…" at bounding box center [427, 356] width 555 height 146
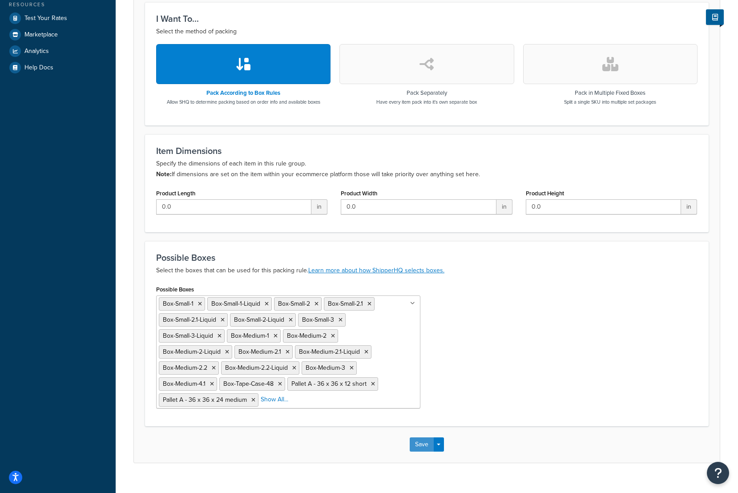
click at [421, 442] on button "Save" at bounding box center [422, 444] width 24 height 14
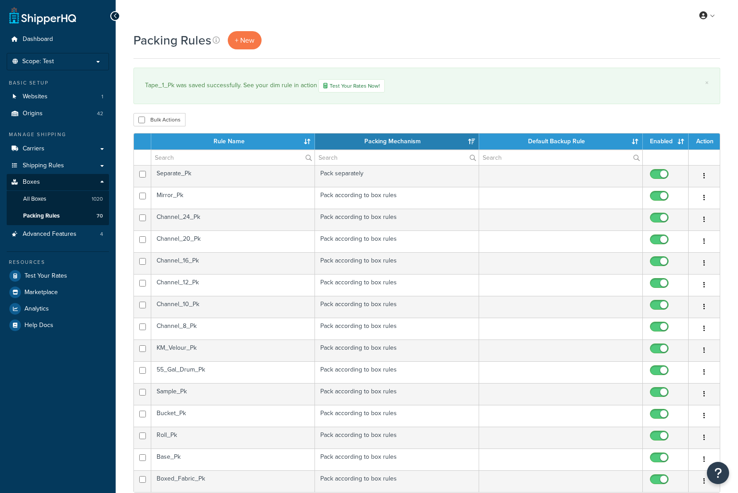
select select "15"
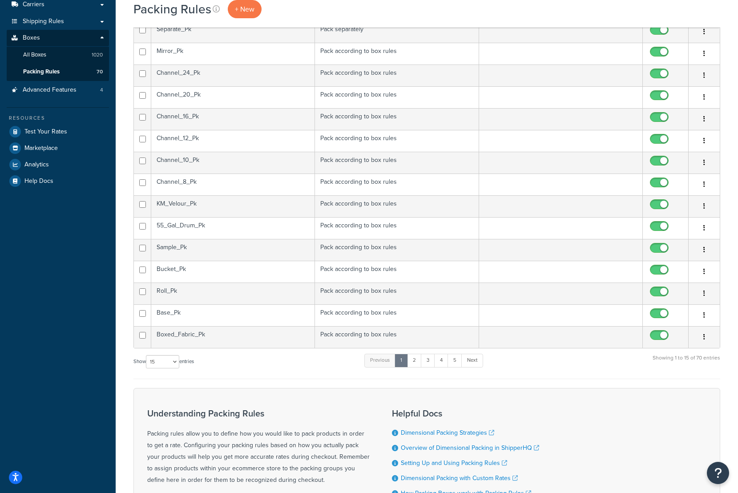
scroll to position [223, 0]
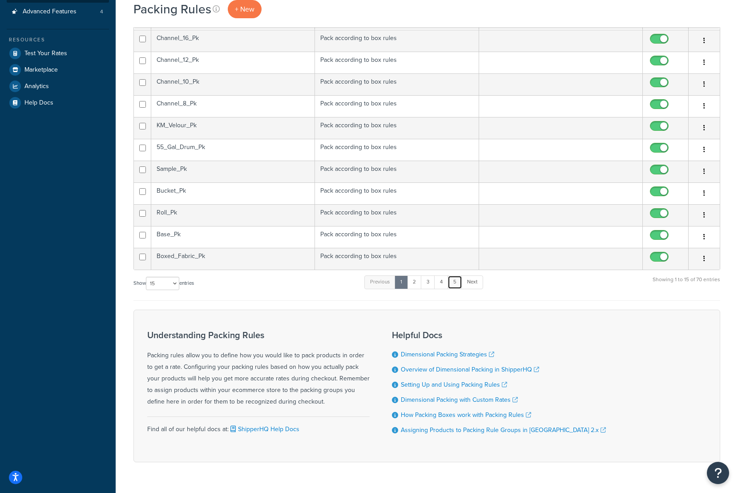
click at [453, 281] on link "5" at bounding box center [455, 281] width 15 height 13
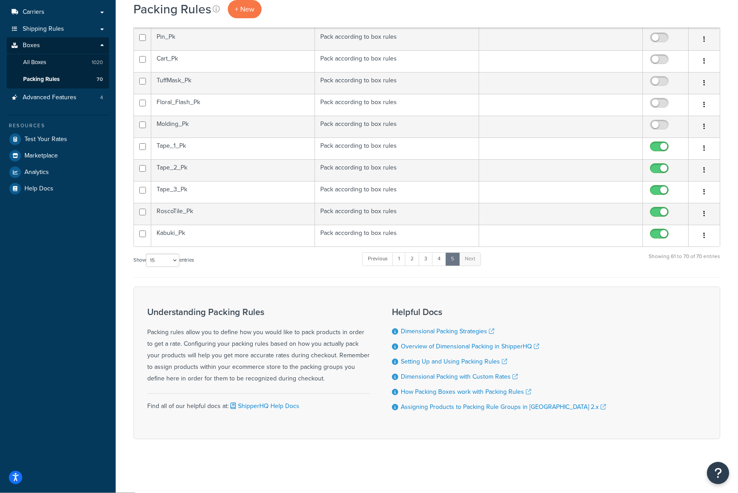
click at [184, 177] on td "Tape_2_Pk" at bounding box center [233, 170] width 164 height 22
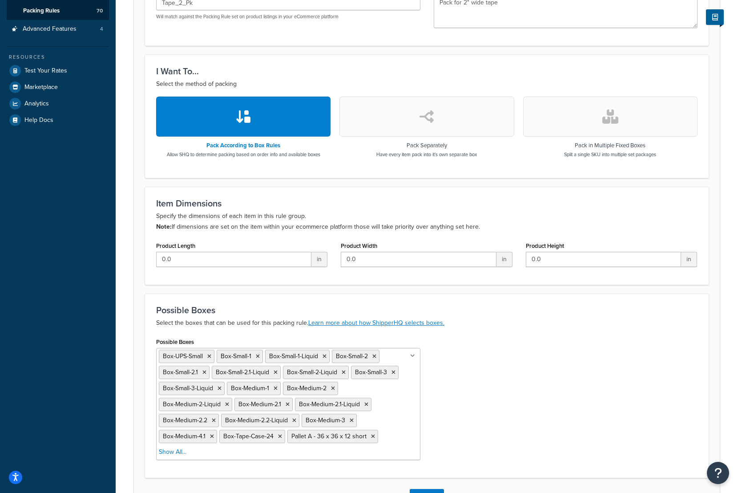
scroll to position [223, 0]
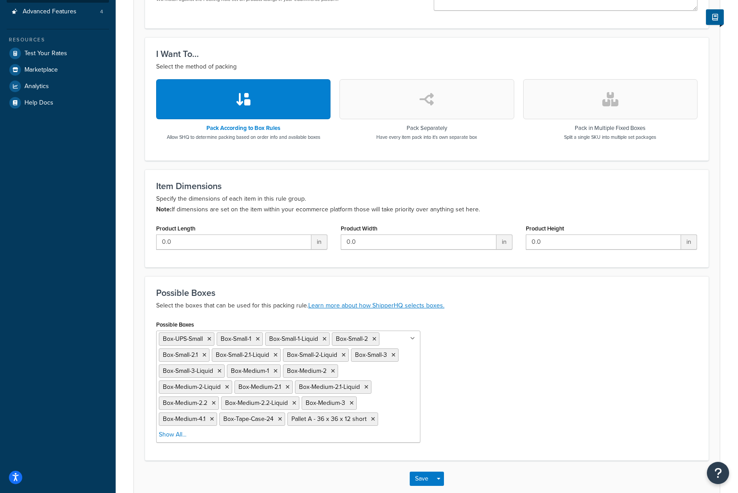
click at [210, 338] on icon at bounding box center [209, 338] width 4 height 5
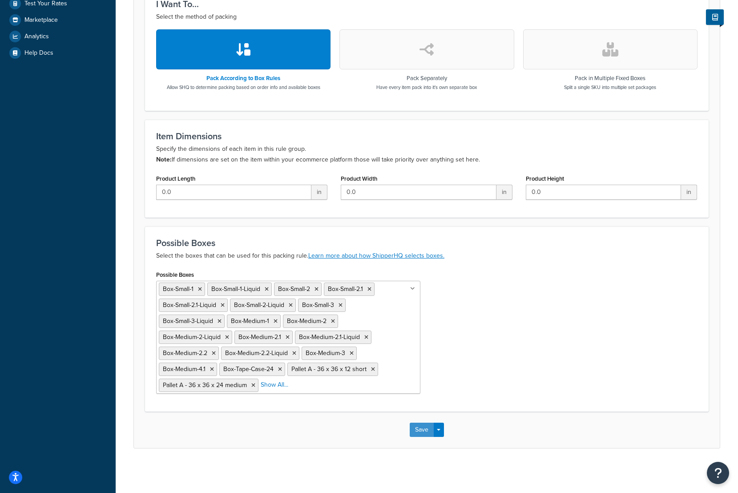
click at [424, 428] on button "Save" at bounding box center [422, 430] width 24 height 14
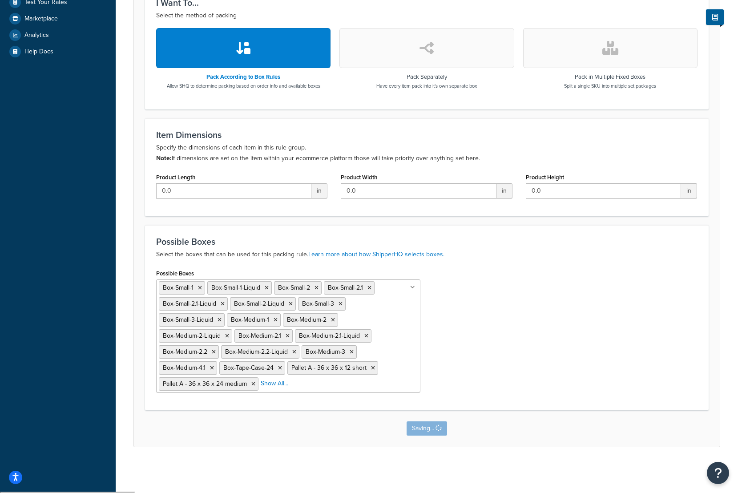
scroll to position [0, 0]
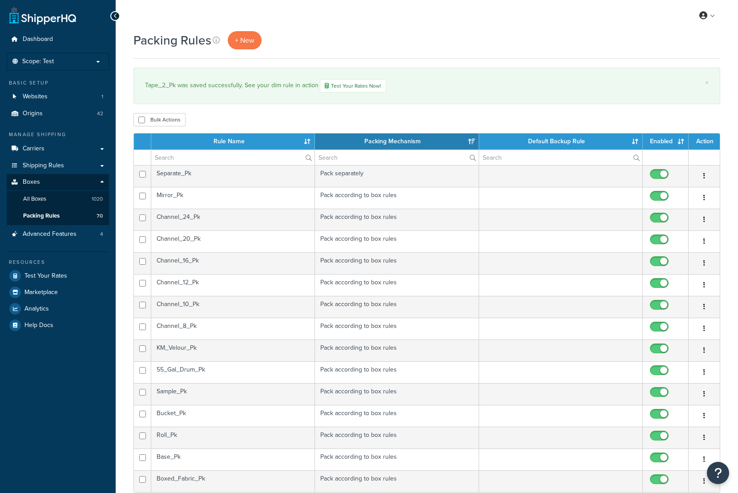
select select "15"
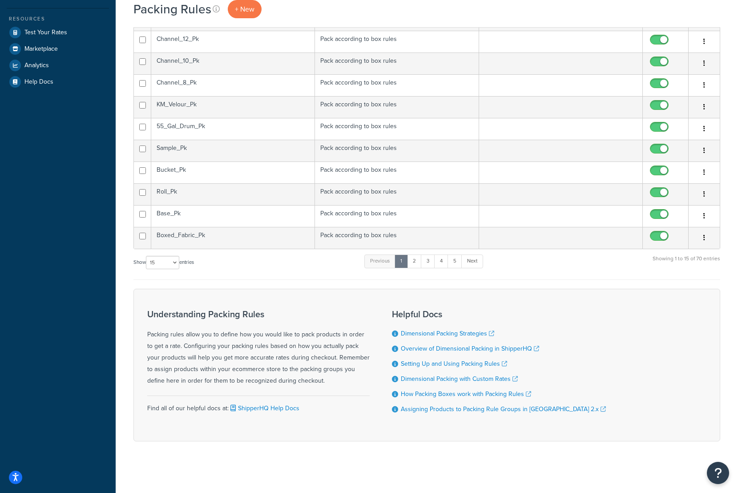
scroll to position [246, 0]
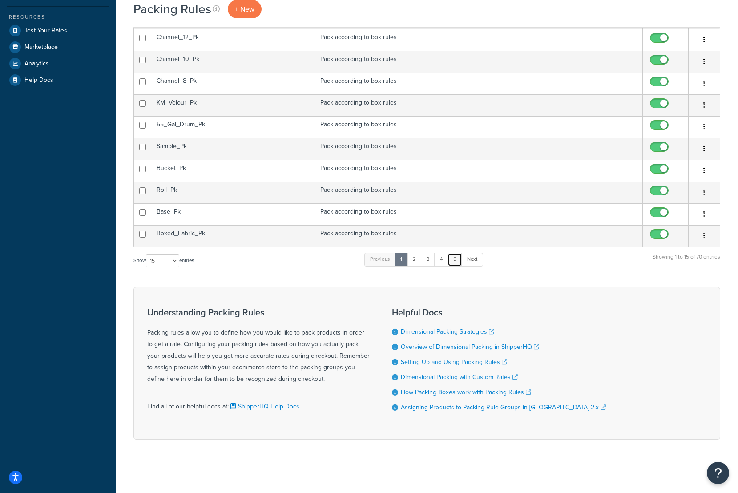
click at [455, 259] on link "5" at bounding box center [455, 259] width 15 height 13
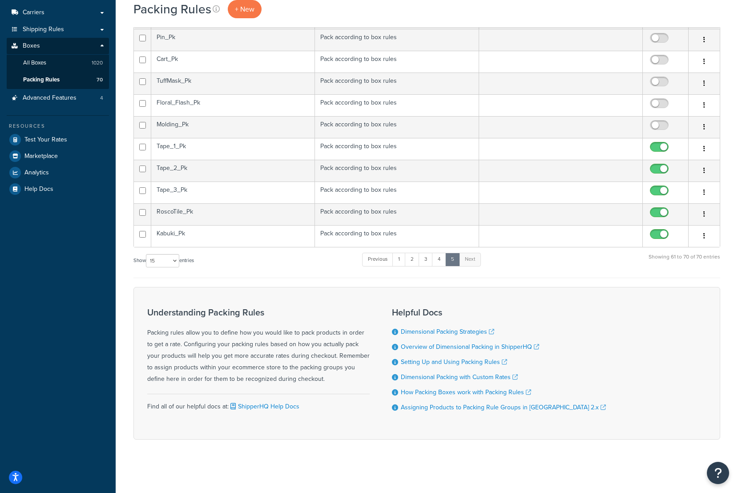
scroll to position [137, 0]
click at [632, 191] on td at bounding box center [561, 192] width 164 height 22
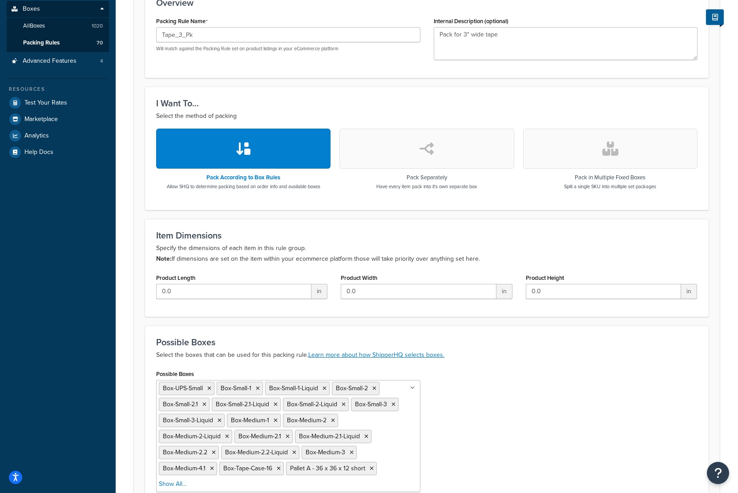
scroll to position [178, 0]
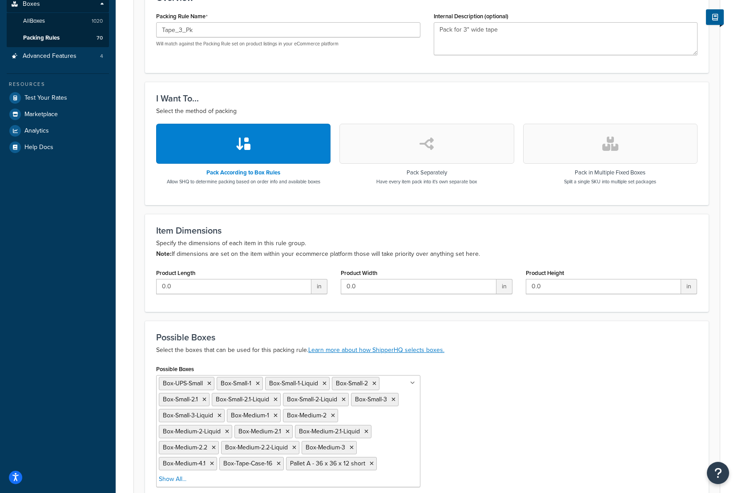
click at [209, 383] on icon at bounding box center [209, 383] width 4 height 5
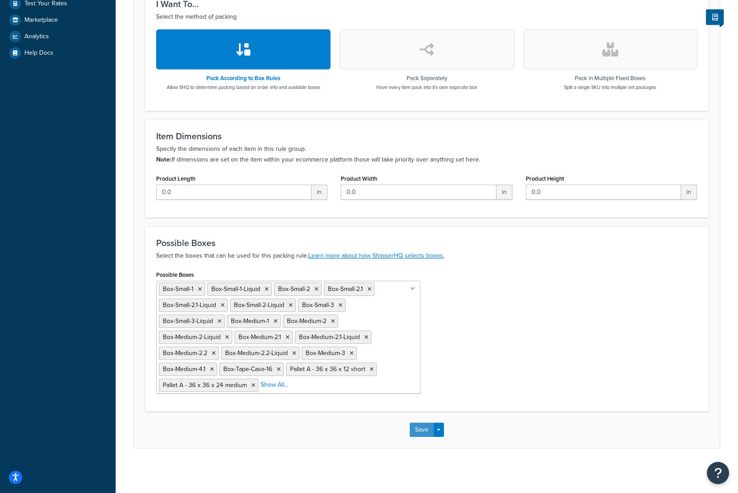
scroll to position [274, 0]
click at [422, 427] on button "Save" at bounding box center [422, 430] width 24 height 14
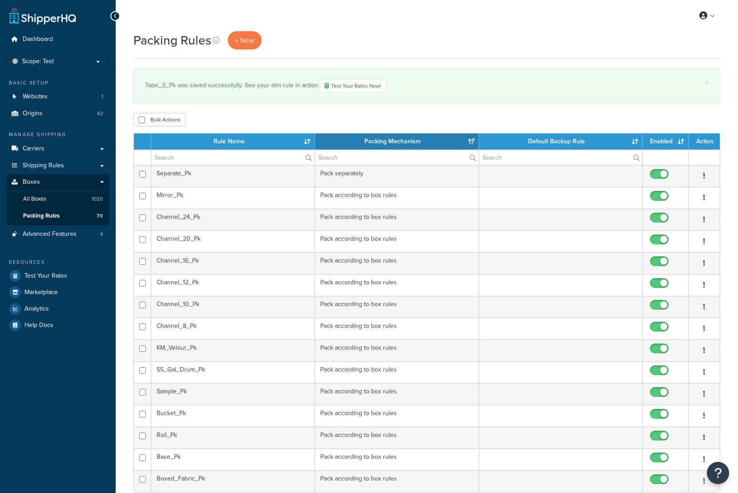
select select "15"
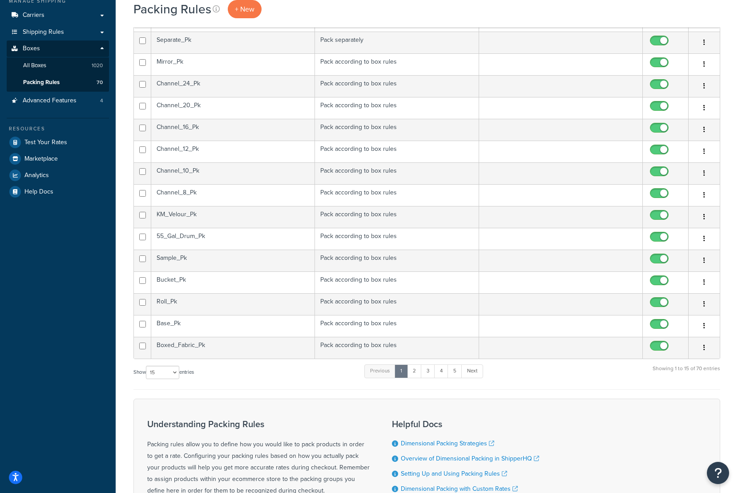
scroll to position [246, 0]
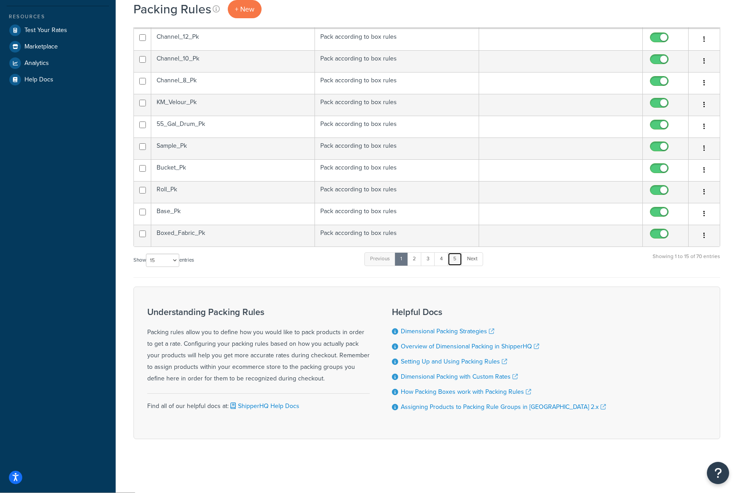
click at [454, 260] on link "5" at bounding box center [455, 258] width 15 height 13
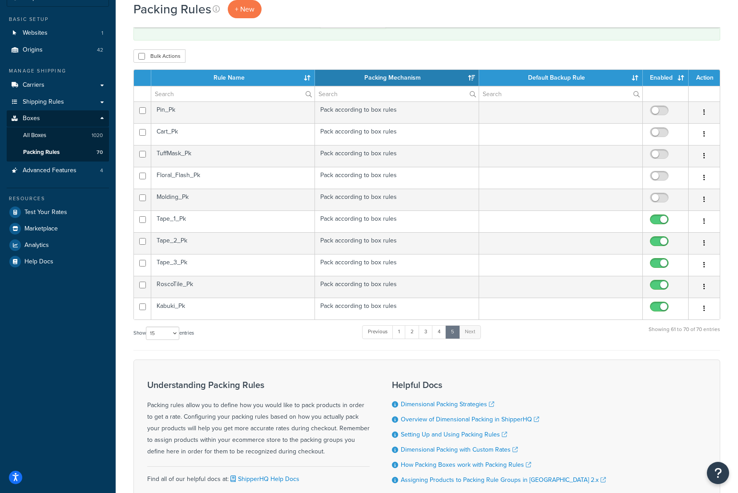
scroll to position [0, 0]
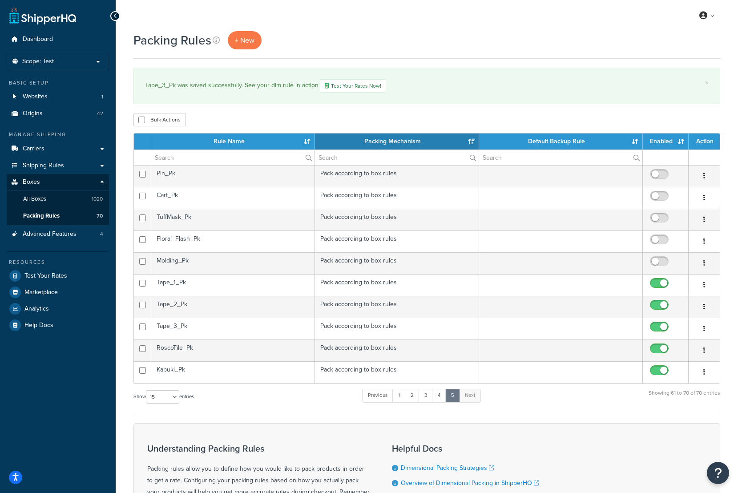
click at [261, 199] on td "Cart_Pk" at bounding box center [233, 198] width 164 height 22
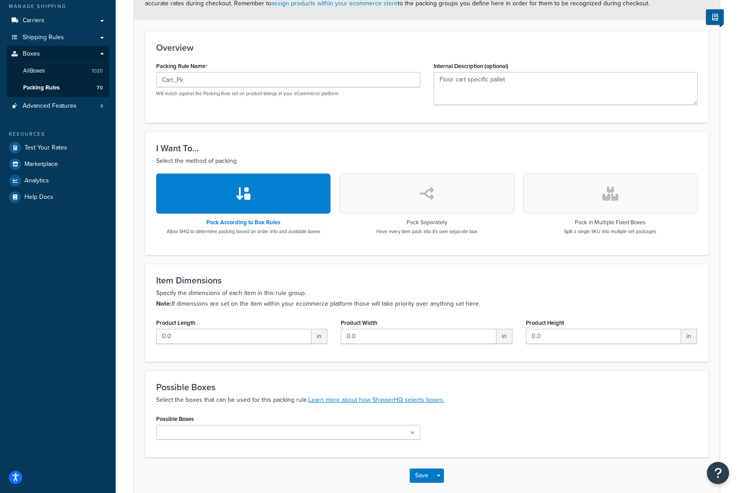
scroll to position [175, 0]
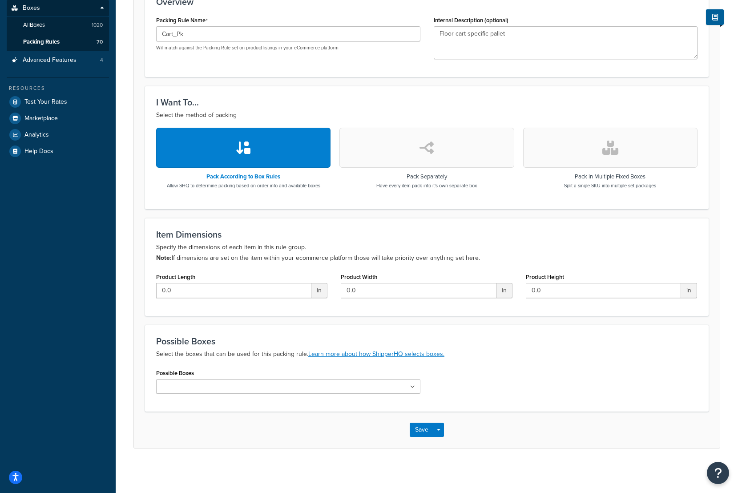
click at [162, 384] on input "Possible Boxes" at bounding box center [198, 387] width 79 height 10
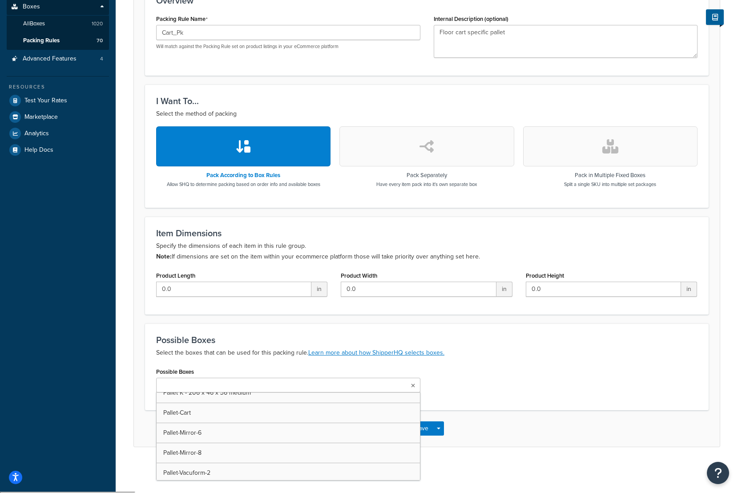
scroll to position [4895, 0]
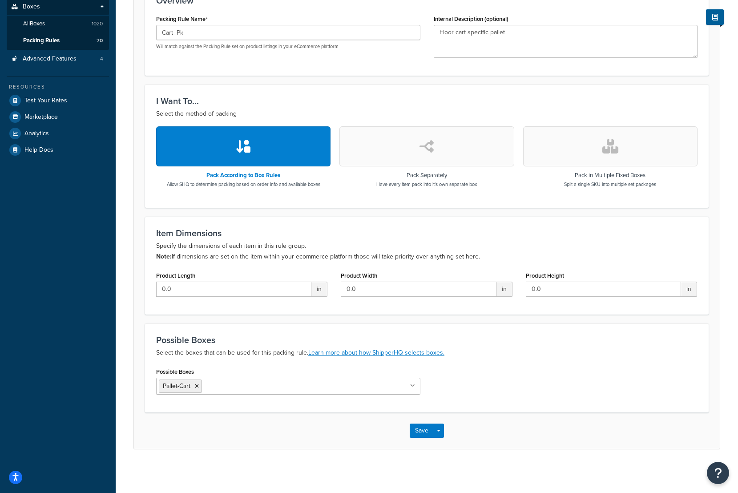
click at [467, 384] on div "Possible Boxes Pallet-Cart UPS Envelope (Samples) USPS Envelope (Samples) Box-U…" at bounding box center [427, 383] width 555 height 36
click at [427, 433] on button "Save" at bounding box center [422, 431] width 24 height 14
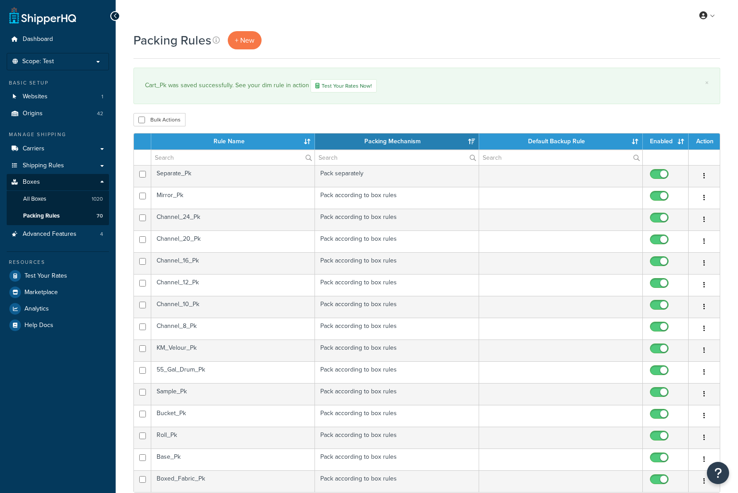
select select "15"
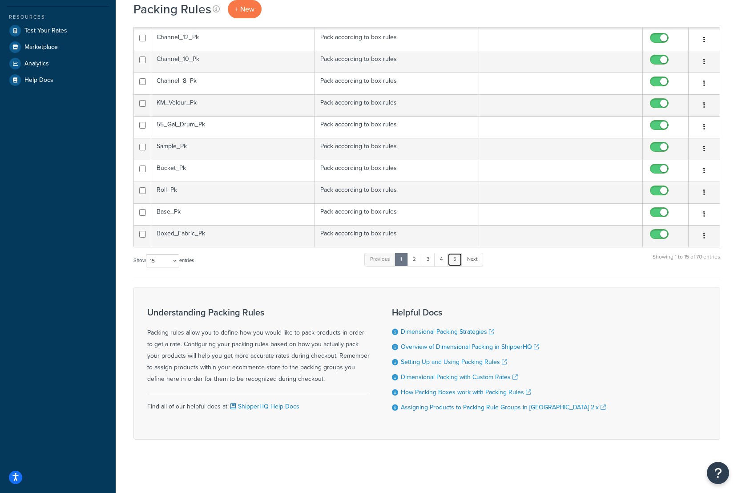
click at [454, 262] on link "5" at bounding box center [455, 259] width 15 height 13
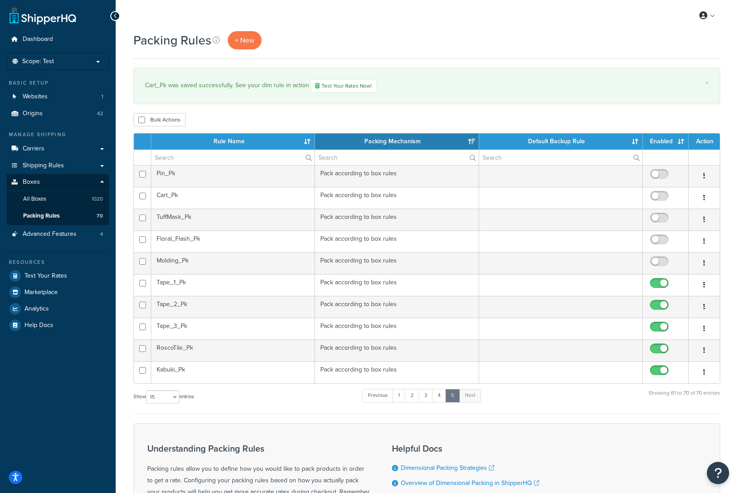
click at [654, 195] on input "checkbox" at bounding box center [660, 198] width 24 height 11
checkbox input "true"
click at [283, 238] on td "Floral_Flash_Pk" at bounding box center [233, 242] width 164 height 22
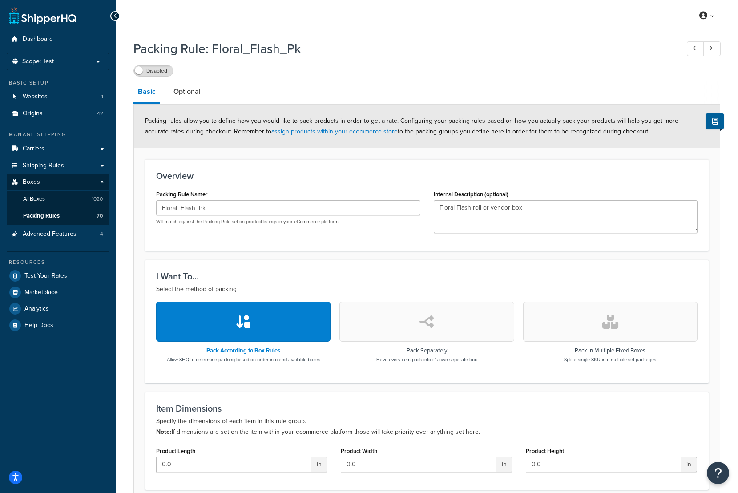
click at [141, 74] on span at bounding box center [139, 70] width 8 height 8
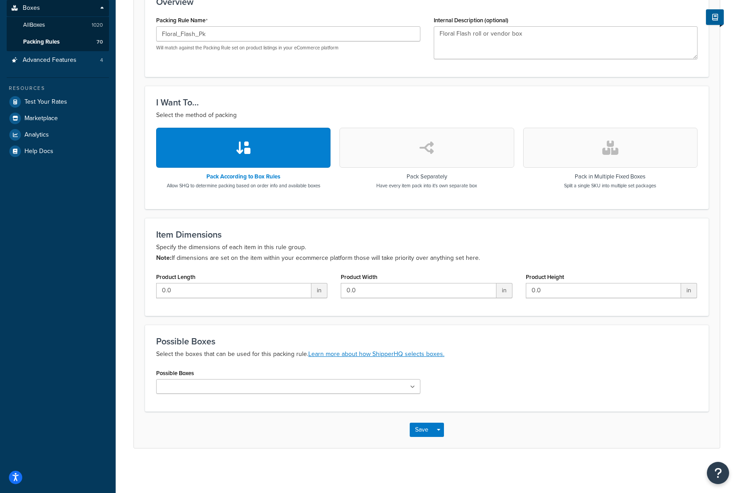
click at [223, 385] on input "Possible Boxes" at bounding box center [198, 387] width 79 height 10
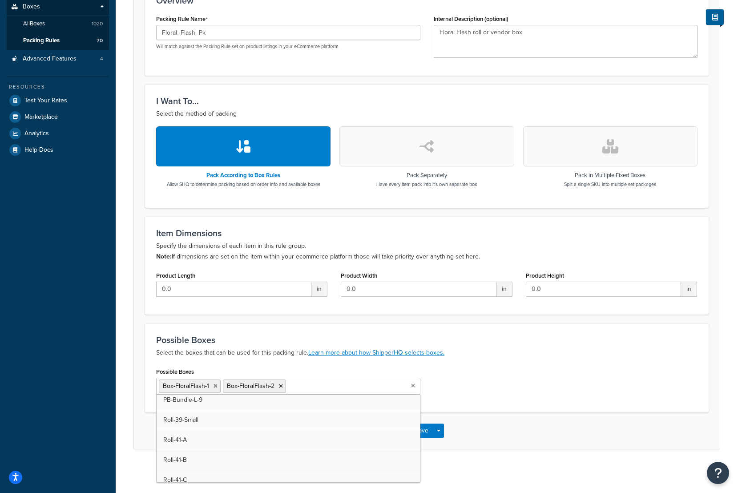
scroll to position [5276, 0]
click at [498, 377] on div "Possible Boxes Box-FloralFlash-1 Box-FloralFlash-2 Roll-39-Small UPS Envelope (…" at bounding box center [427, 390] width 555 height 50
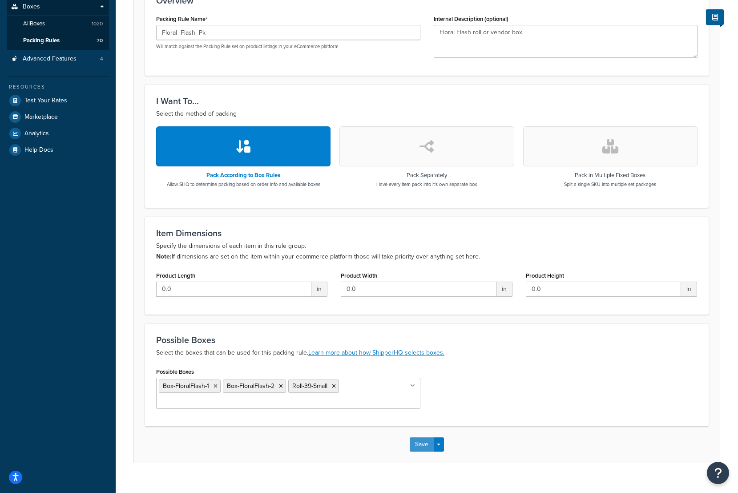
click at [423, 445] on button "Save" at bounding box center [422, 444] width 24 height 14
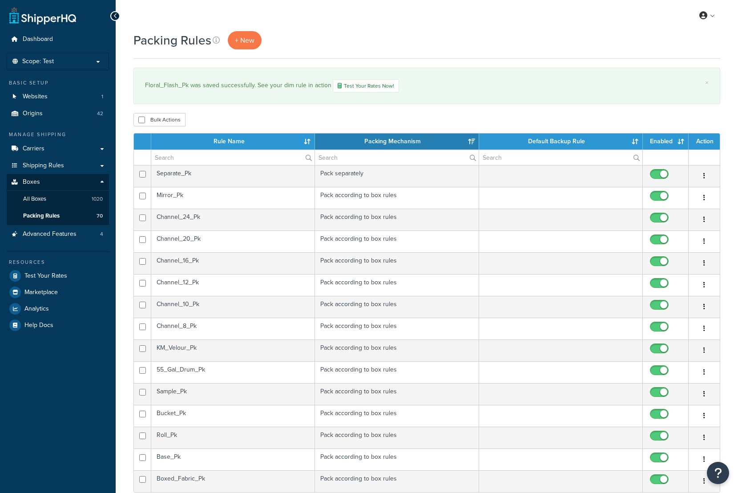
select select "15"
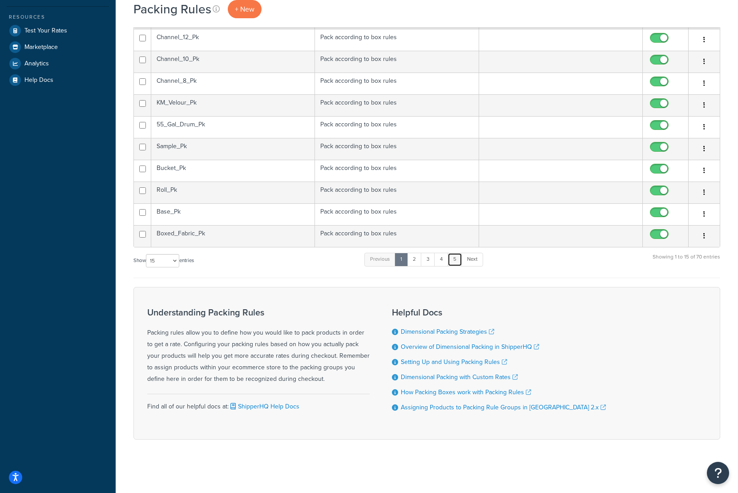
click at [461, 258] on link "5" at bounding box center [455, 259] width 15 height 13
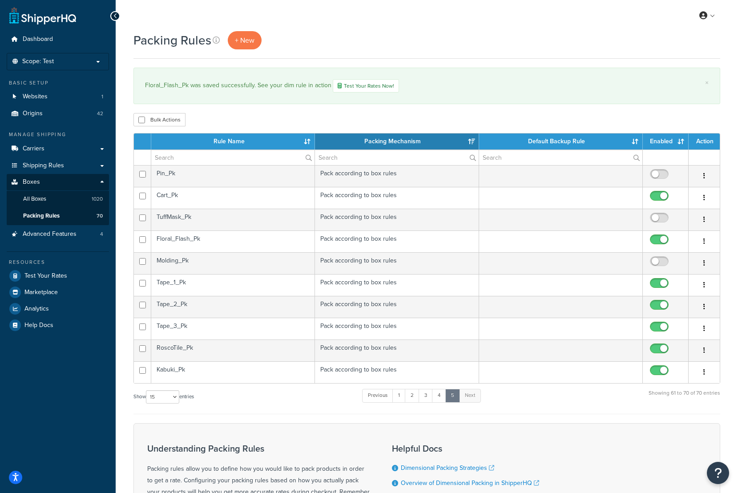
click at [191, 222] on td "TuffMask_Pk" at bounding box center [233, 220] width 164 height 22
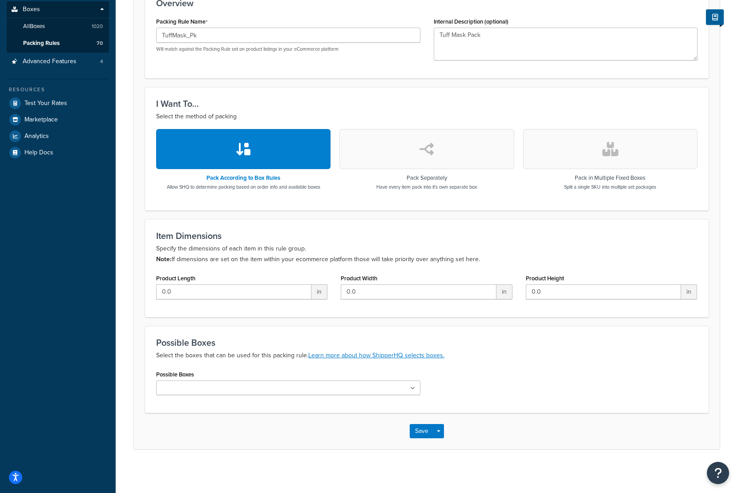
scroll to position [175, 0]
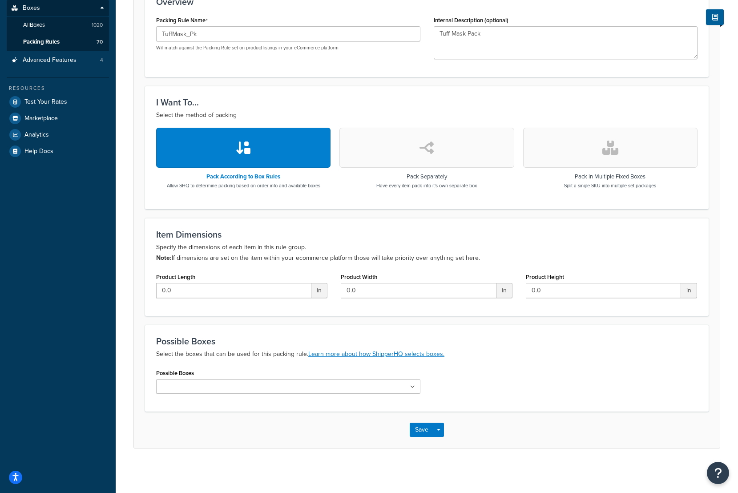
click at [233, 390] on ul at bounding box center [288, 386] width 264 height 15
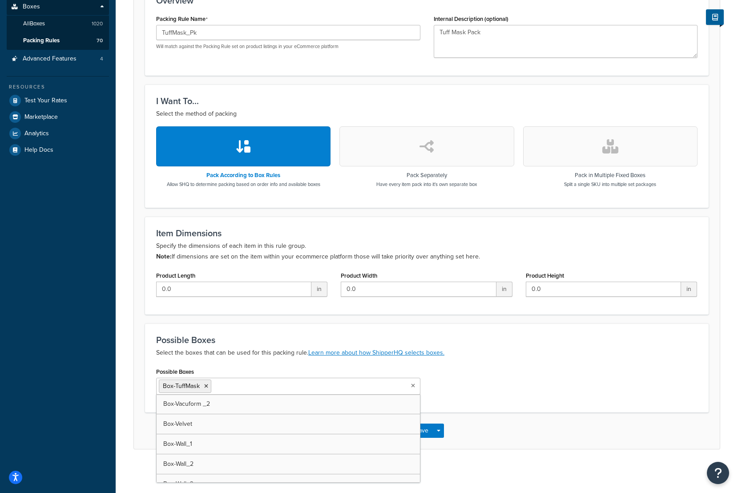
scroll to position [1983, 0]
click at [502, 374] on div "Possible Boxes Box-TuffMask UPS Envelope (Samples) USPS Envelope (Samples) Box-…" at bounding box center [427, 383] width 555 height 36
click at [245, 387] on input "Possible Boxes" at bounding box center [253, 386] width 79 height 10
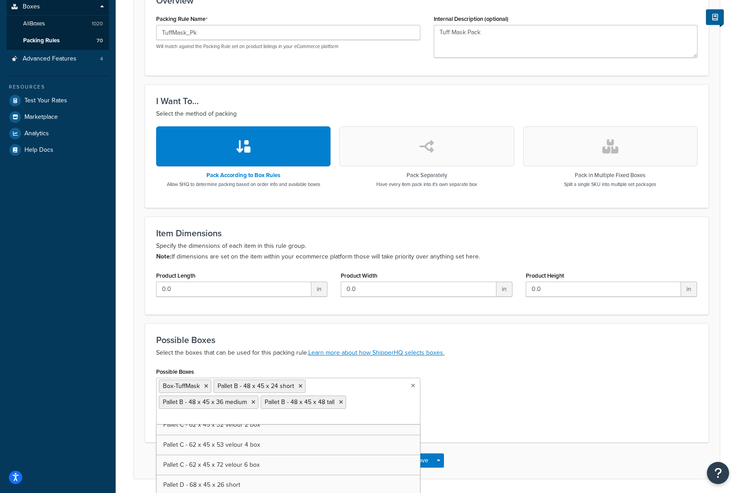
scroll to position [4519, 0]
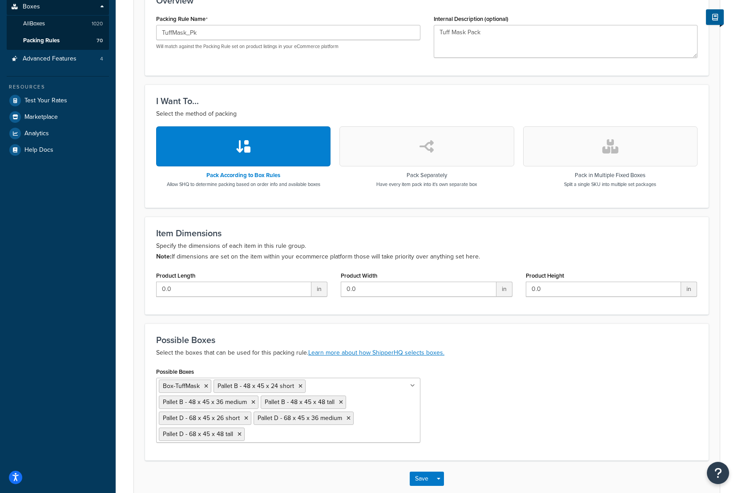
click at [596, 399] on div "Possible Boxes Box-TuffMask Pallet B - 48 x 45 x 24 short Pallet B - 48 x 45 x …" at bounding box center [427, 407] width 555 height 84
click at [425, 483] on button "Save" at bounding box center [422, 479] width 24 height 14
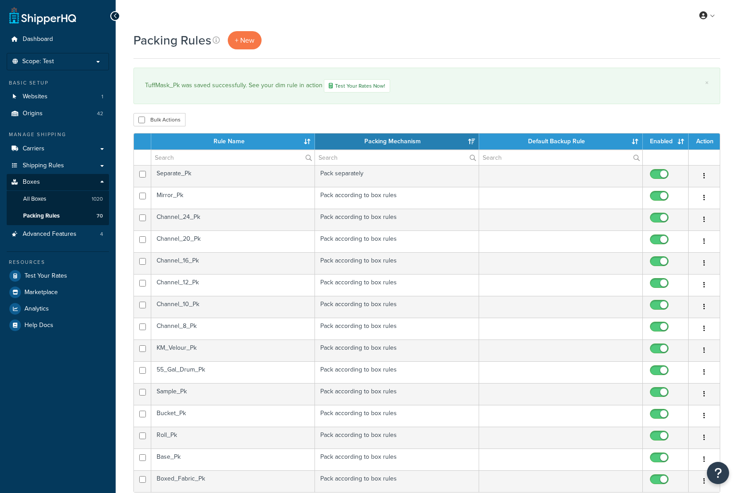
select select "15"
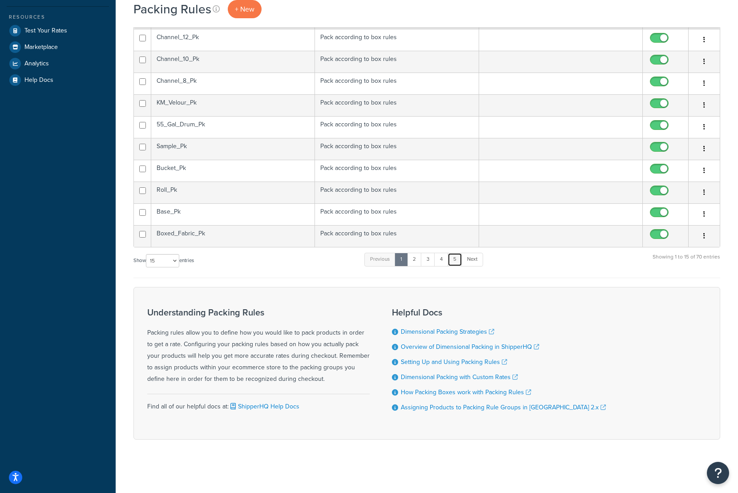
click at [456, 259] on link "5" at bounding box center [455, 259] width 15 height 13
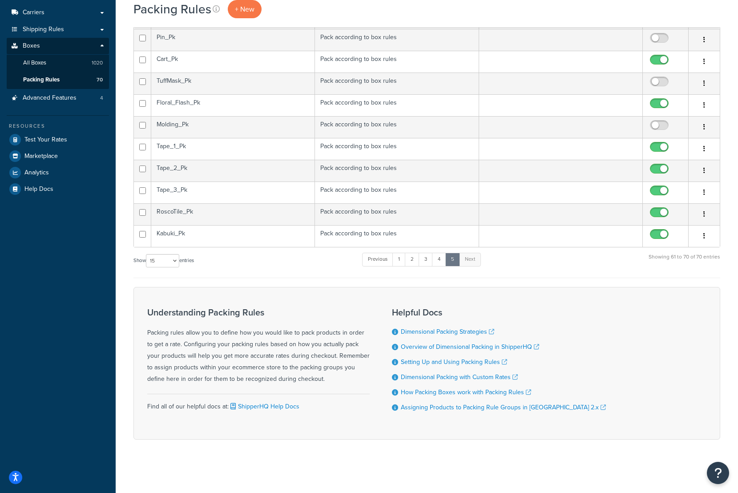
scroll to position [137, 0]
click at [653, 79] on input "checkbox" at bounding box center [660, 83] width 24 height 11
checkbox input "true"
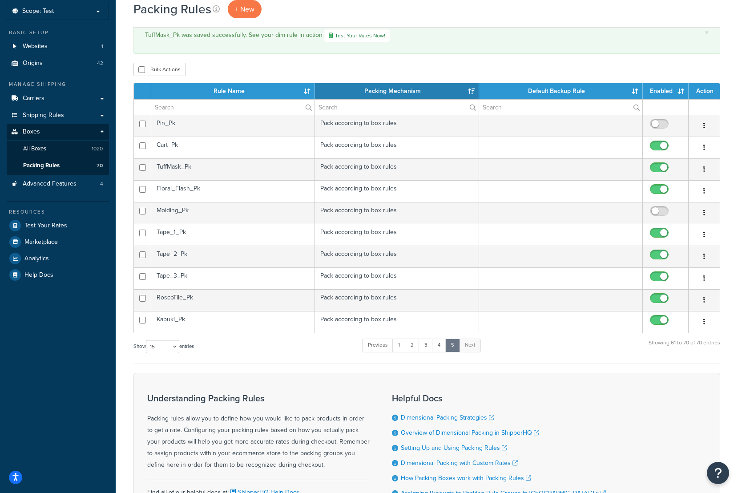
scroll to position [0, 0]
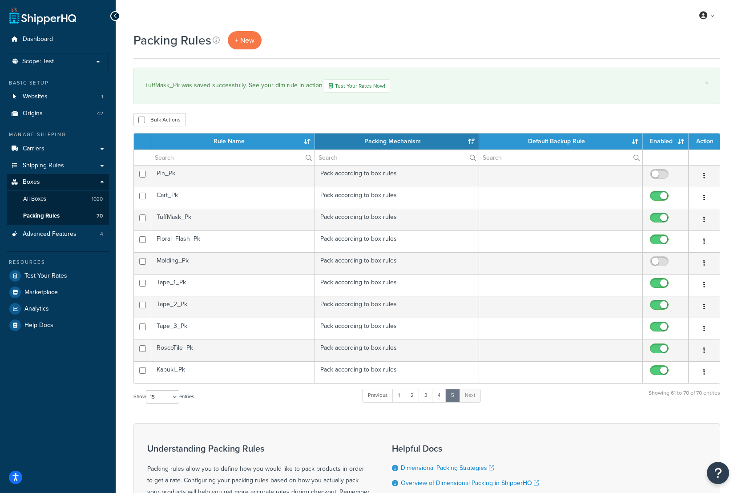
click at [263, 263] on td "Molding_Pk" at bounding box center [233, 263] width 164 height 22
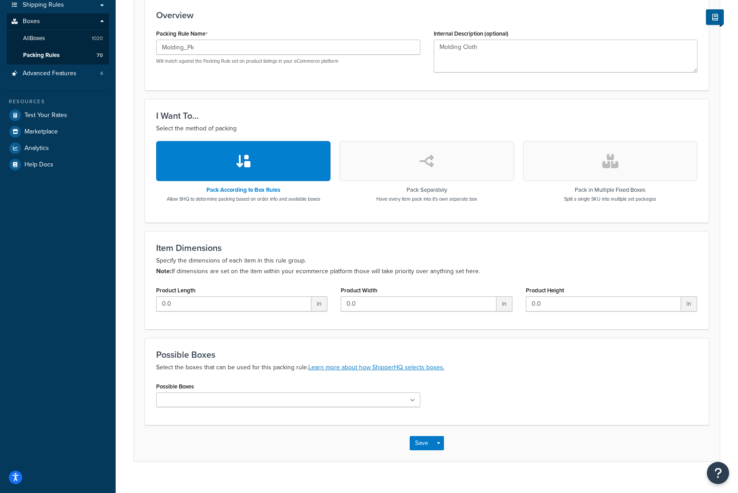
scroll to position [175, 0]
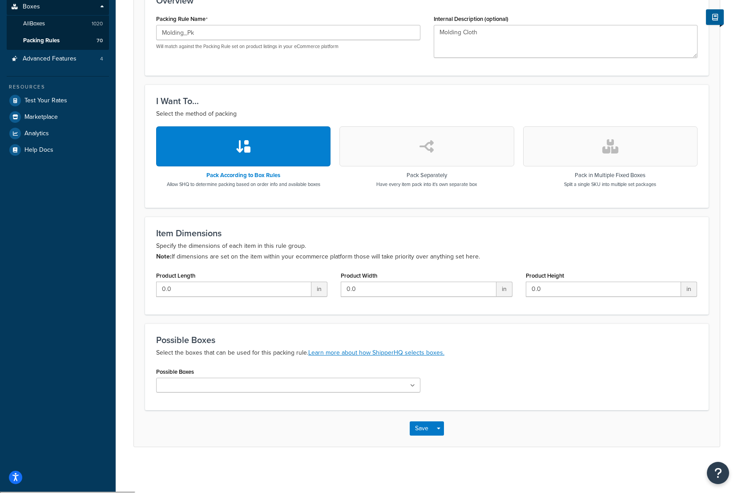
click at [175, 384] on input "Possible Boxes" at bounding box center [198, 386] width 79 height 10
type input "mol"
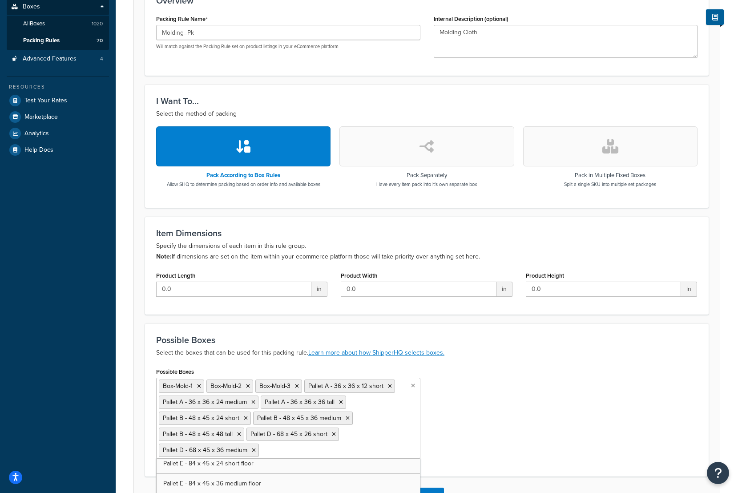
scroll to position [4430, 0]
click at [360, 450] on icon at bounding box center [362, 450] width 4 height 5
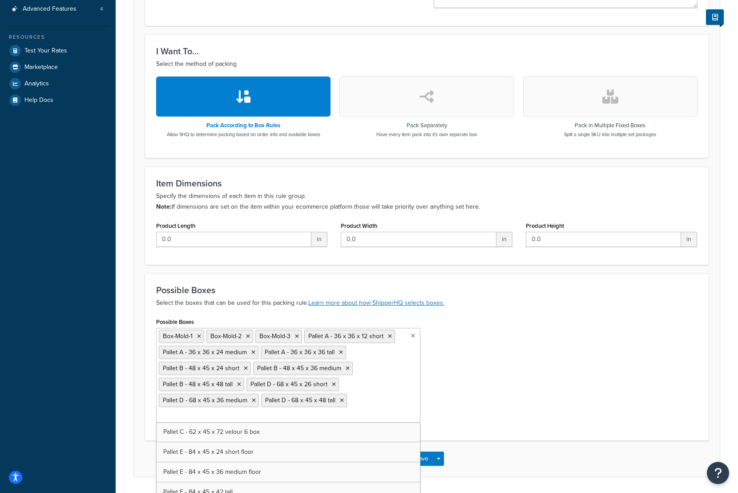
scroll to position [255, 0]
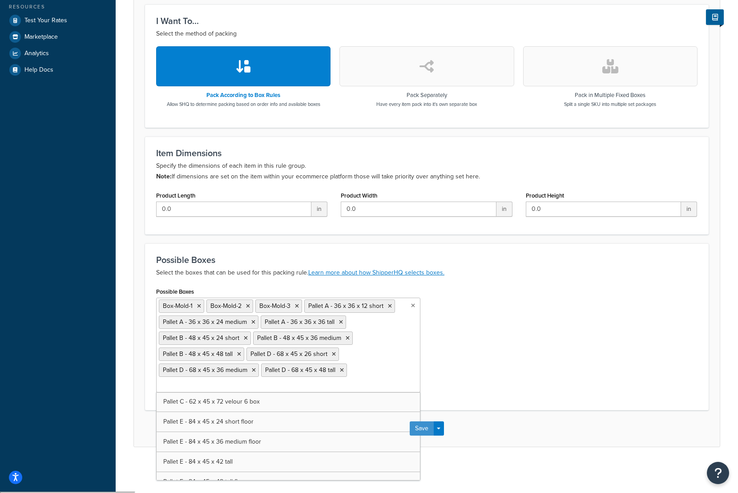
click at [420, 433] on button "Save" at bounding box center [422, 428] width 24 height 14
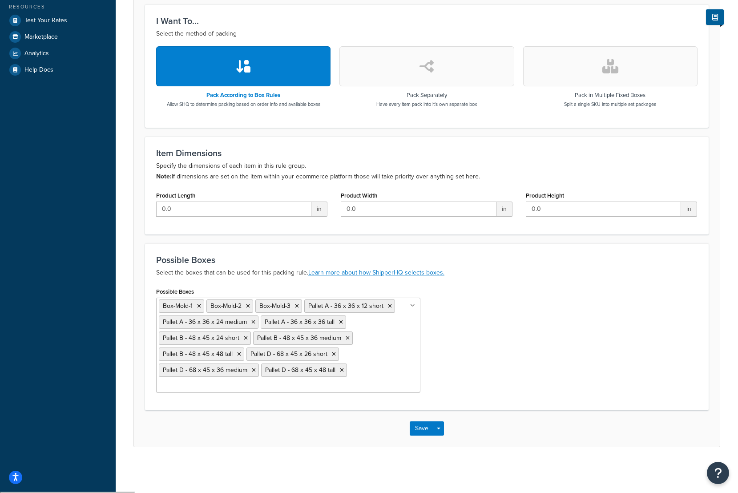
scroll to position [0, 0]
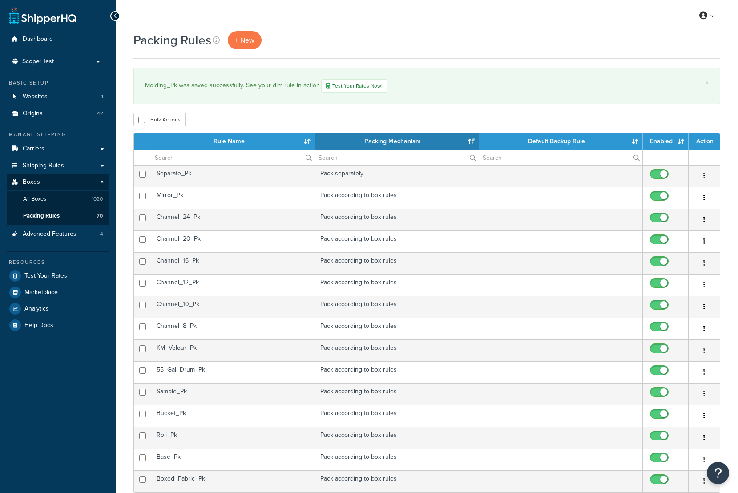
select select "15"
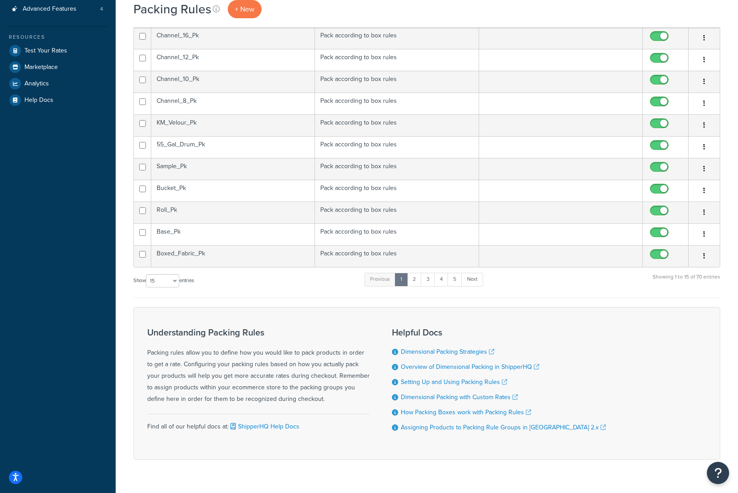
scroll to position [246, 0]
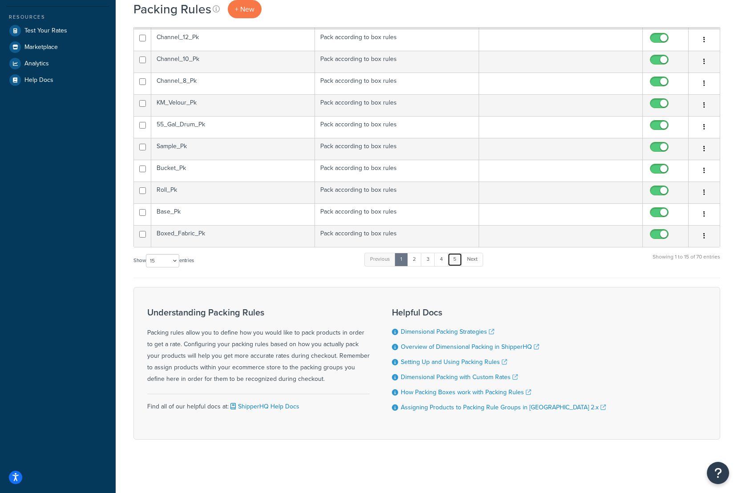
click at [453, 260] on link "5" at bounding box center [455, 259] width 15 height 13
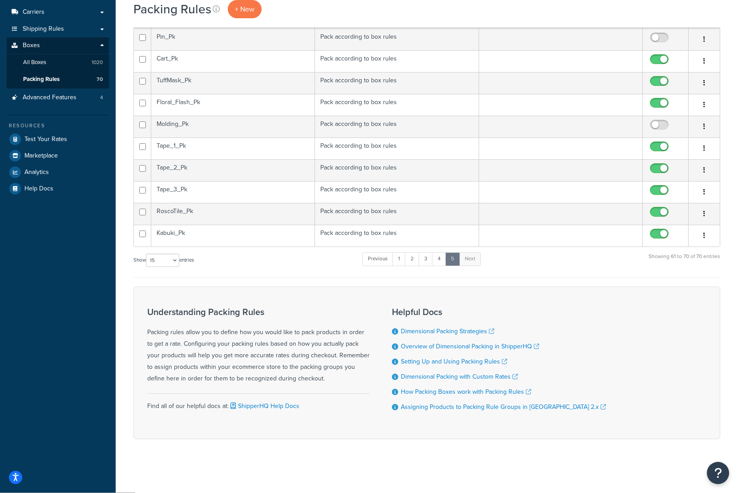
click at [652, 126] on input "checkbox" at bounding box center [660, 126] width 24 height 11
checkbox input "true"
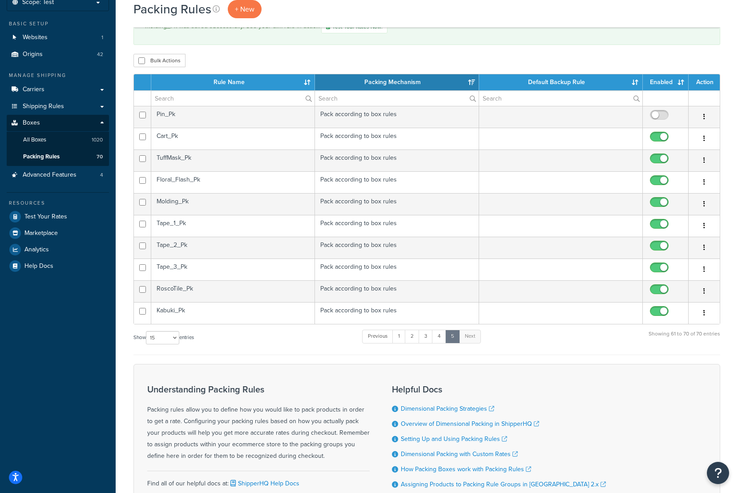
scroll to position [48, 0]
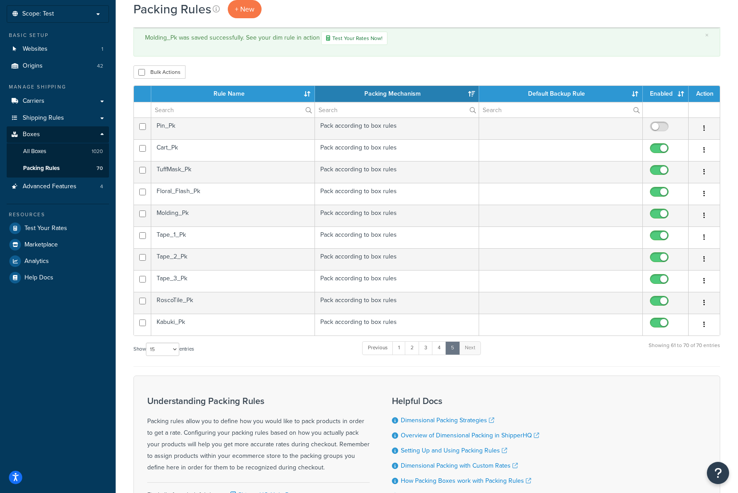
click at [287, 130] on td "Pin_Pk" at bounding box center [233, 128] width 164 height 22
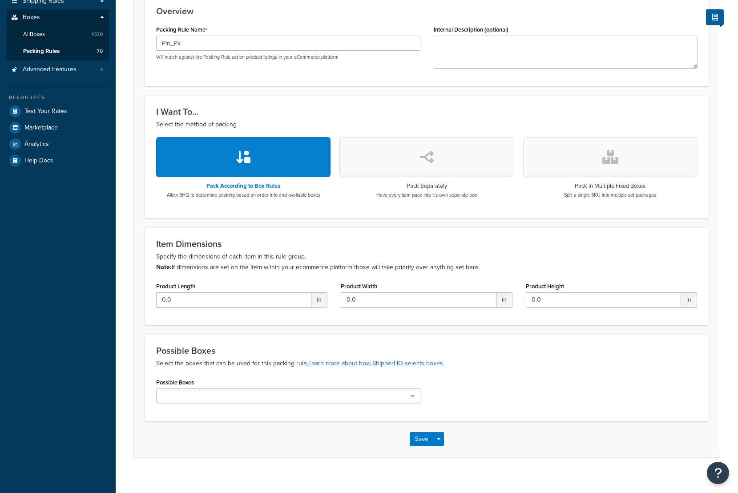
scroll to position [175, 0]
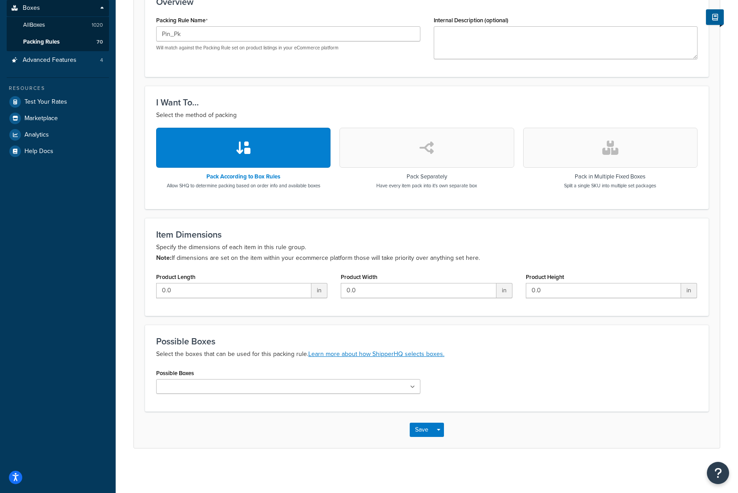
click at [191, 386] on input "Possible Boxes" at bounding box center [198, 387] width 79 height 10
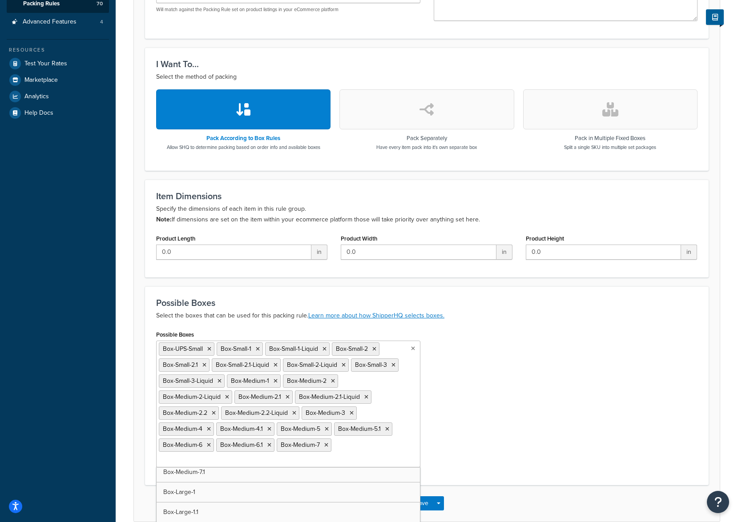
scroll to position [24, 0]
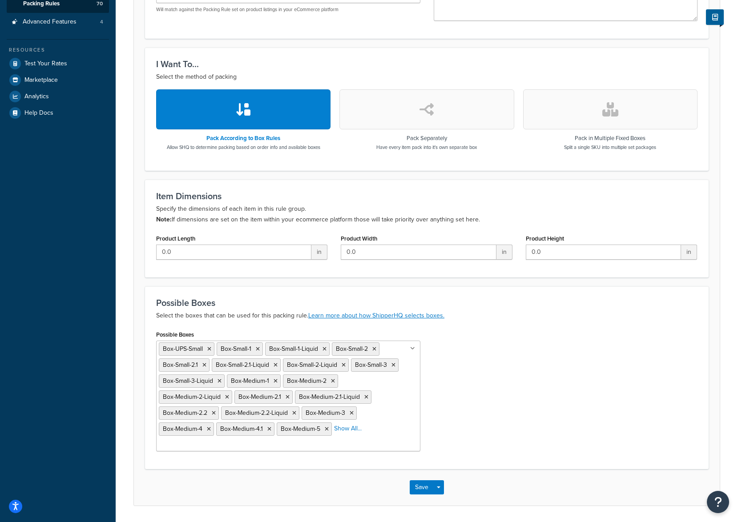
click at [537, 419] on div "Possible Boxes Box-UPS-Small Box-Small-1 Box-Small-1-Liquid Box-Small-2 Box-Sma…" at bounding box center [427, 393] width 555 height 130
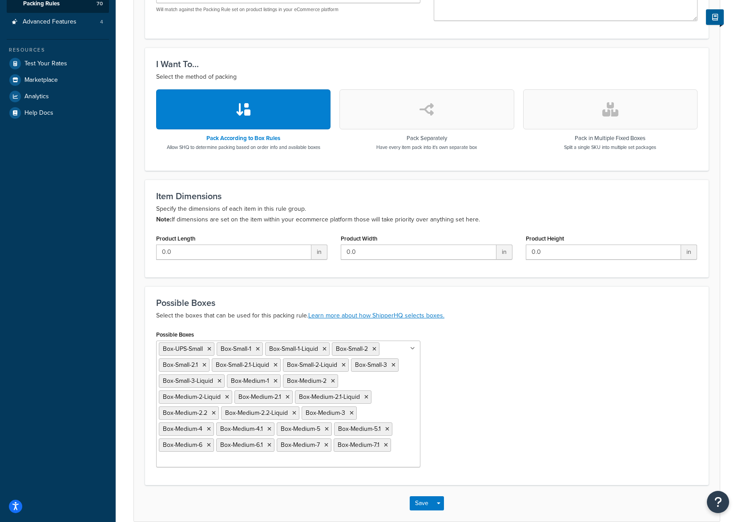
click at [399, 455] on ul "Box-UPS-Small Box-Small-1 Box-Small-1-Liquid Box-Small-2 Box-Small-2.1 Box-Smal…" at bounding box center [288, 404] width 264 height 127
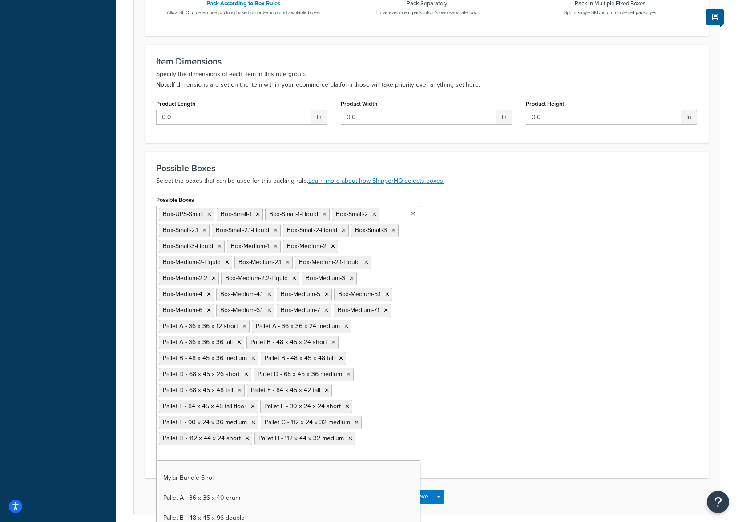
scroll to position [3836, 0]
click at [517, 440] on div "Possible Boxes Box-UPS-Small Box-Small-1 Box-Small-1-Liquid Box-Small-2 Box-Sma…" at bounding box center [427, 331] width 555 height 274
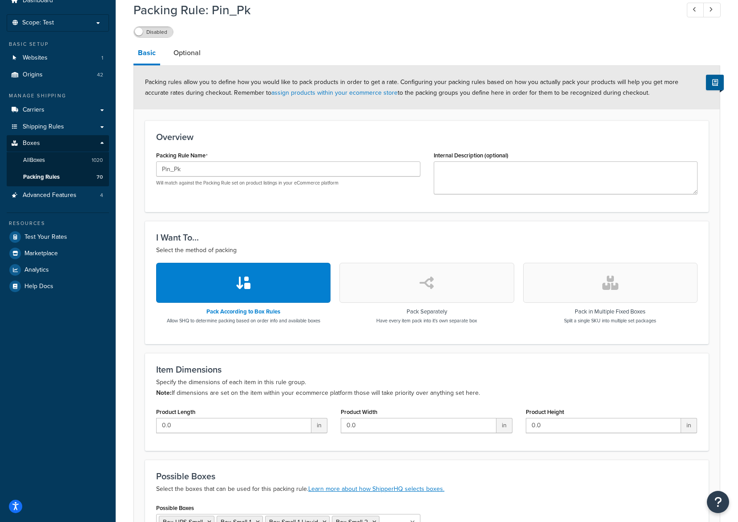
scroll to position [0, 0]
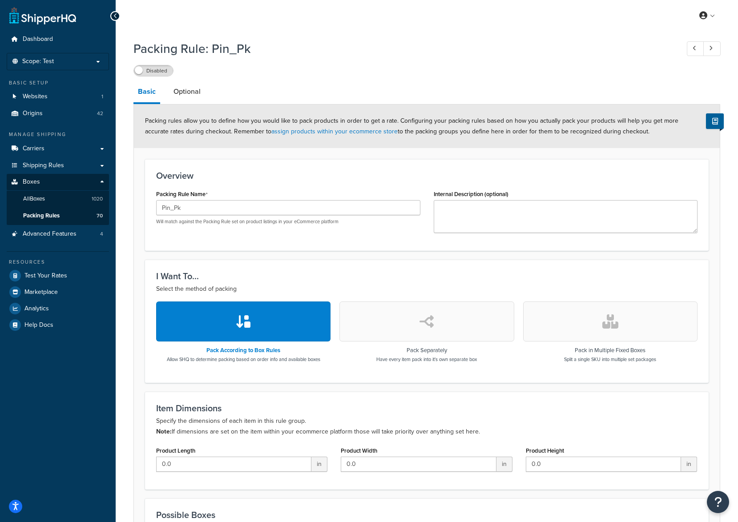
drag, startPoint x: 162, startPoint y: 73, endPoint x: 174, endPoint y: 72, distance: 11.2
click at [162, 72] on label "Disabled" at bounding box center [153, 70] width 39 height 11
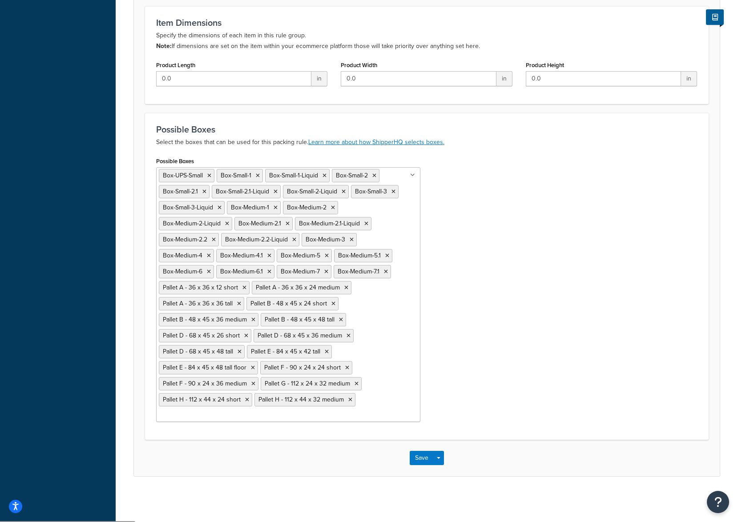
scroll to position [386, 0]
click at [429, 455] on button "Save" at bounding box center [422, 458] width 24 height 14
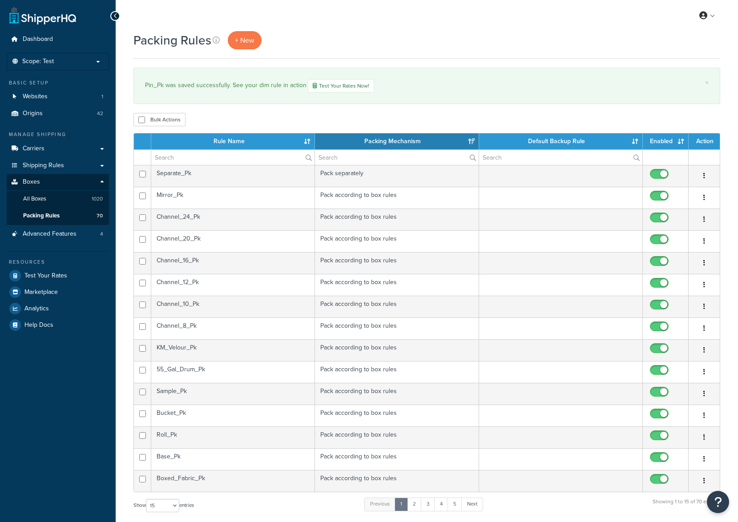
select select "15"
click at [454, 506] on link "5" at bounding box center [455, 504] width 15 height 13
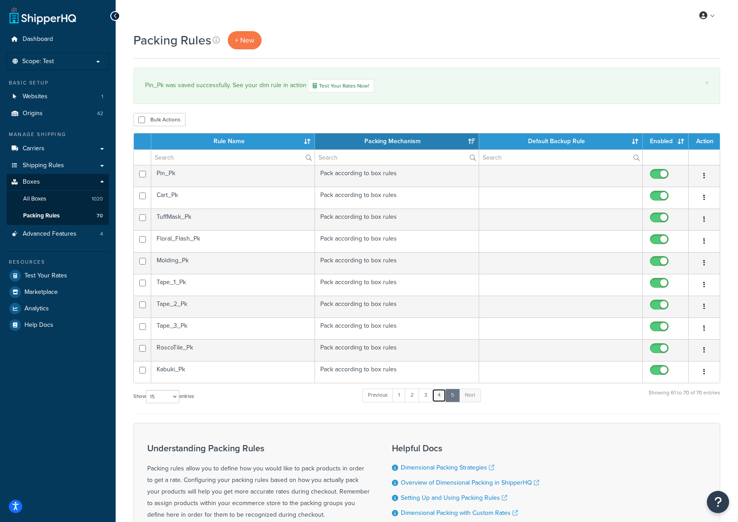
click at [443, 395] on link "4" at bounding box center [439, 395] width 14 height 13
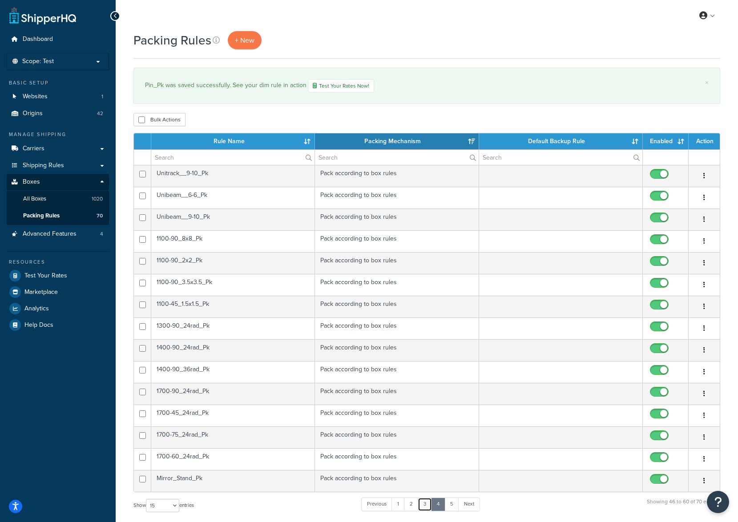
click at [423, 503] on link "3" at bounding box center [425, 504] width 14 height 13
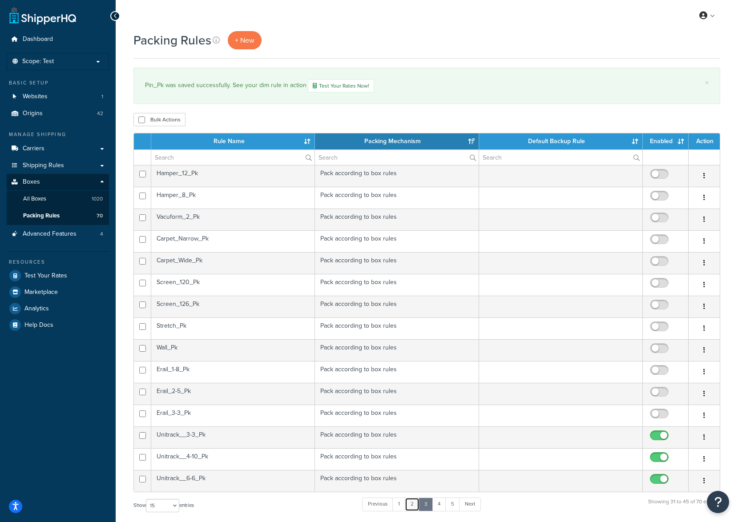
click at [413, 502] on link "2" at bounding box center [412, 504] width 15 height 13
click at [403, 505] on link "1" at bounding box center [398, 504] width 13 height 13
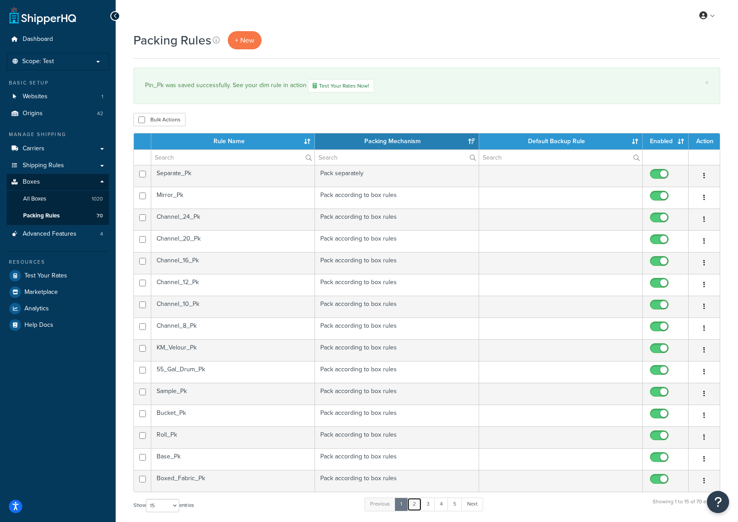
click at [415, 505] on link "2" at bounding box center [414, 504] width 15 height 13
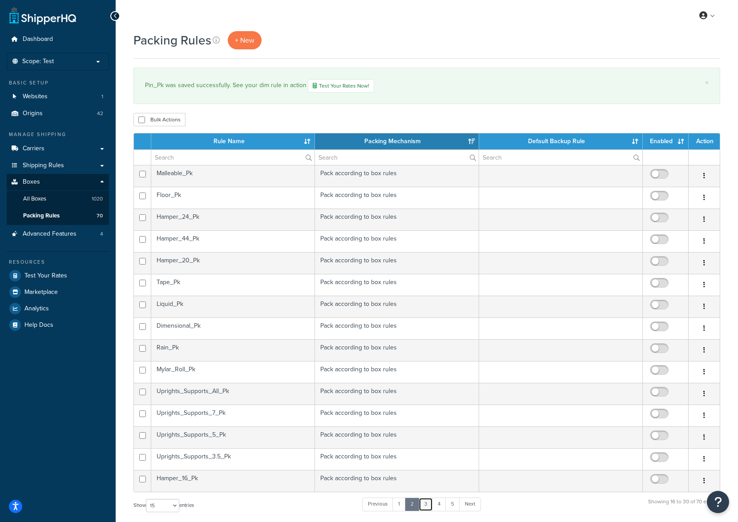
click at [426, 505] on link "3" at bounding box center [426, 504] width 14 height 13
click at [162, 281] on td "Screen_120_Pk" at bounding box center [233, 285] width 164 height 22
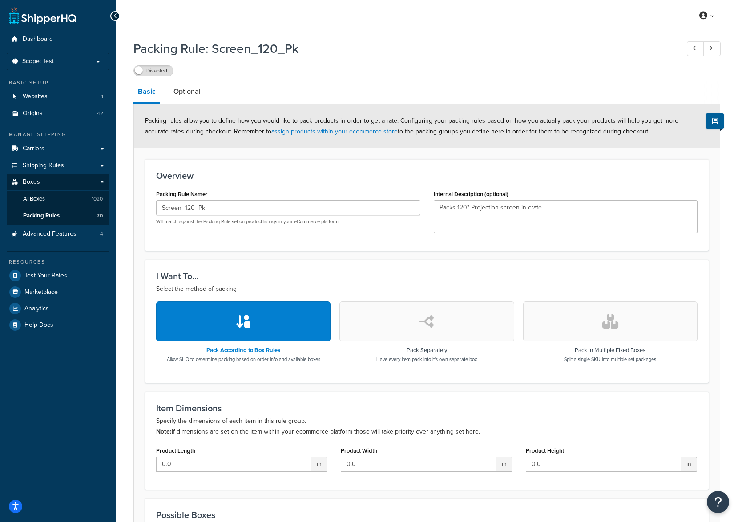
scroll to position [146, 0]
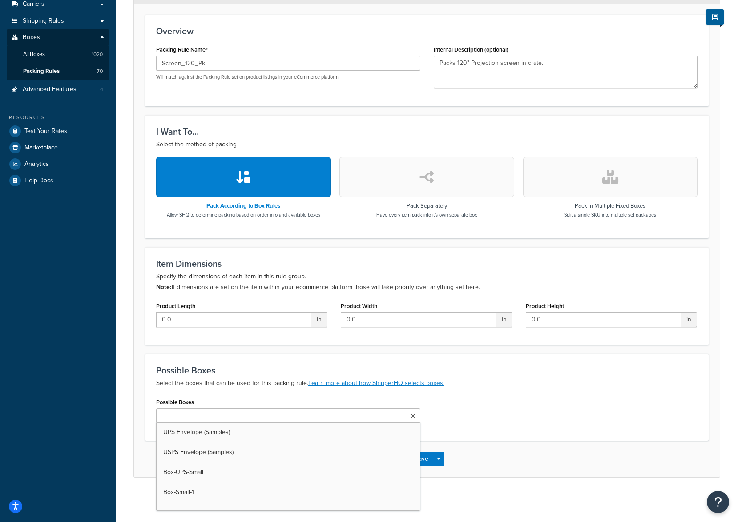
click at [198, 414] on input "Possible Boxes" at bounding box center [198, 417] width 79 height 10
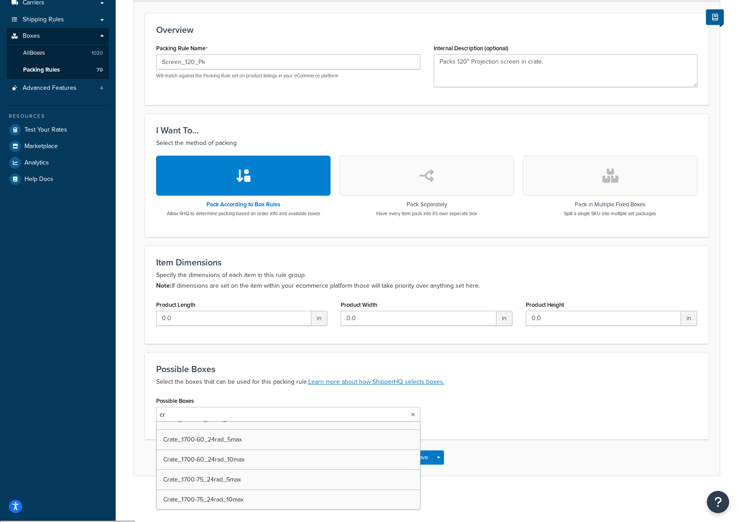
type input "cra"
click at [482, 413] on div "Possible Boxes Crate-Screen-120 UPS Envelope (Samples) USPS Envelope (Samples) …" at bounding box center [427, 413] width 555 height 36
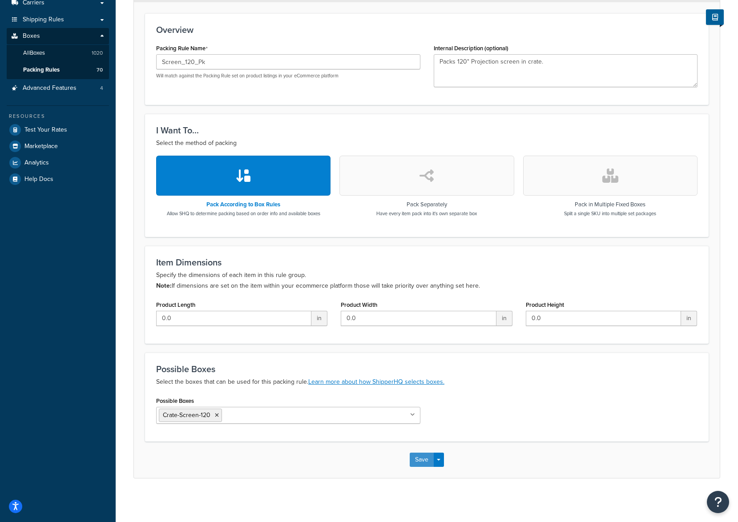
click at [421, 465] on button "Save" at bounding box center [422, 460] width 24 height 14
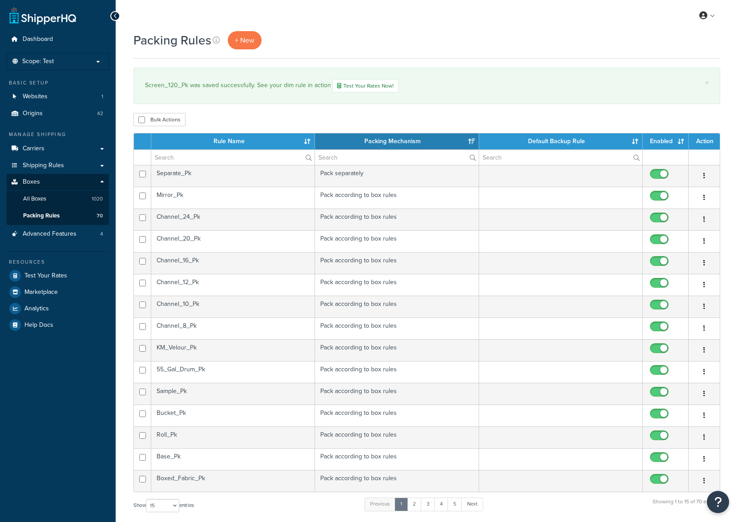
select select "15"
click at [418, 506] on link "2" at bounding box center [414, 504] width 15 height 13
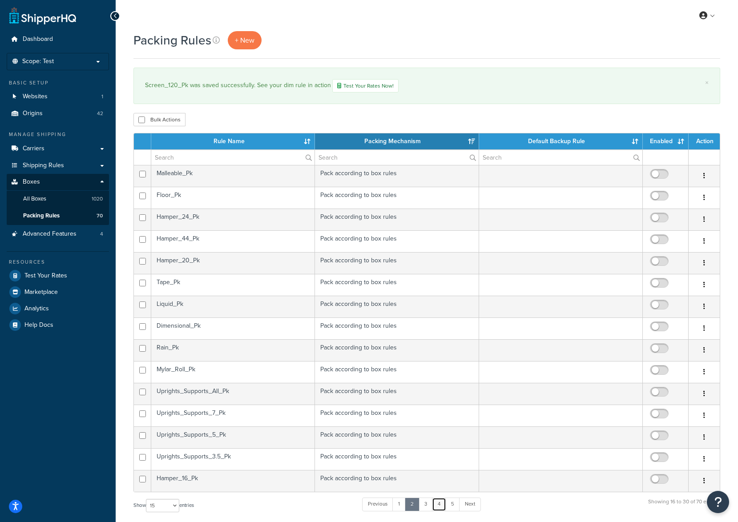
click at [434, 505] on link "4" at bounding box center [439, 504] width 14 height 13
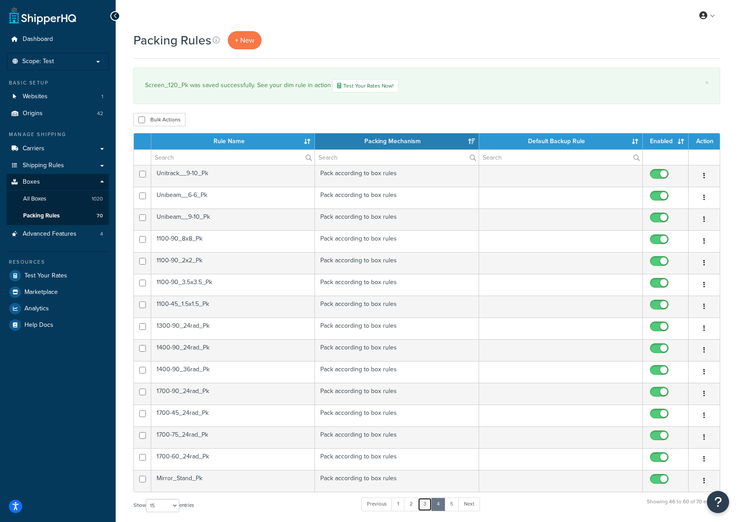
click at [428, 507] on link "3" at bounding box center [425, 504] width 14 height 13
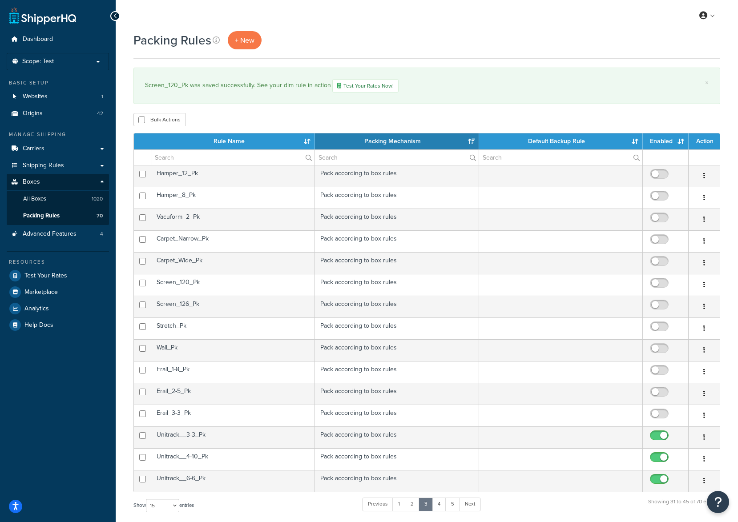
click at [655, 283] on input "checkbox" at bounding box center [660, 285] width 24 height 11
checkbox input "true"
click at [227, 312] on td "Screen_126_Pk" at bounding box center [233, 307] width 164 height 22
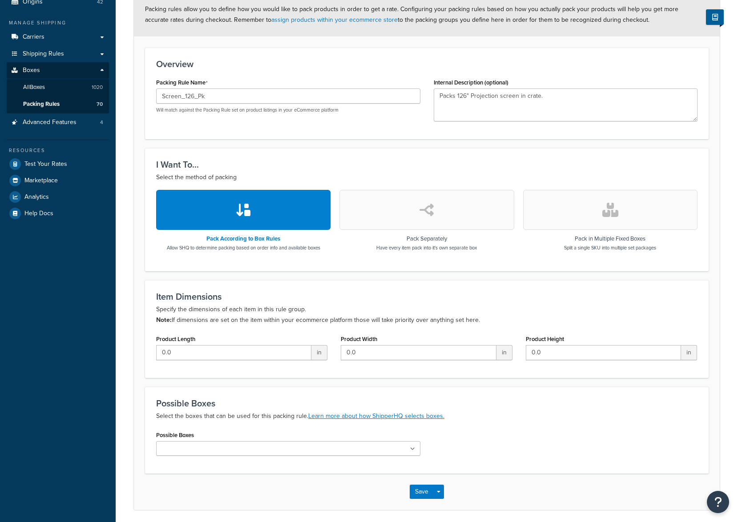
scroll to position [146, 0]
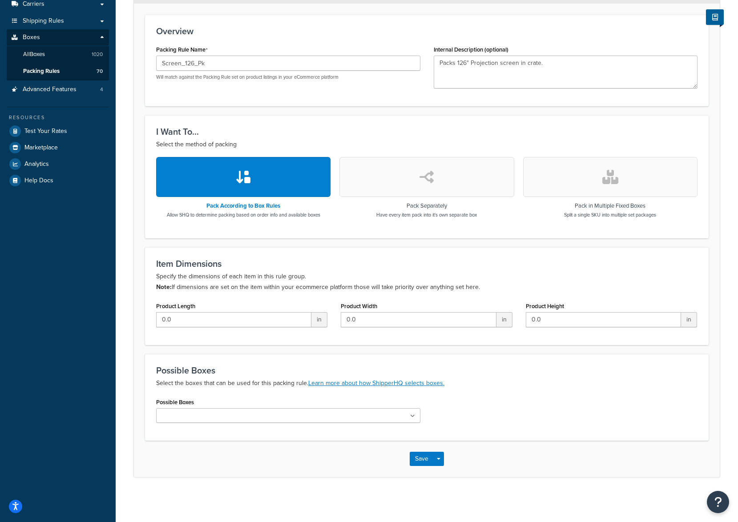
click at [222, 415] on input "Possible Boxes" at bounding box center [198, 417] width 79 height 10
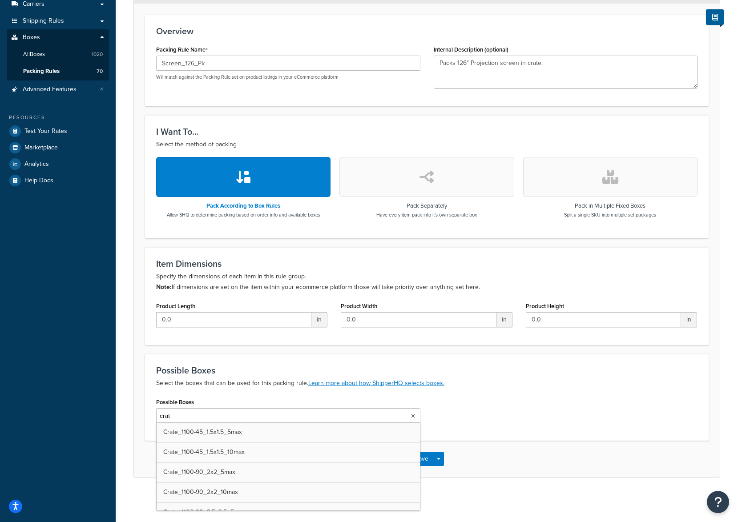
type input "crate"
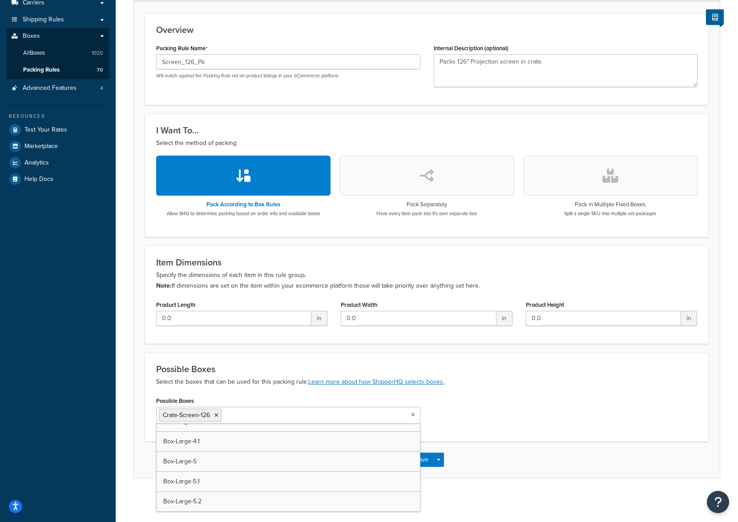
scroll to position [3616, 0]
click at [479, 412] on div "Possible Boxes Crate-Screen-126 UPS Envelope (Samples) USPS Envelope (Samples) …" at bounding box center [427, 413] width 555 height 36
click at [418, 462] on button "Save" at bounding box center [422, 460] width 24 height 14
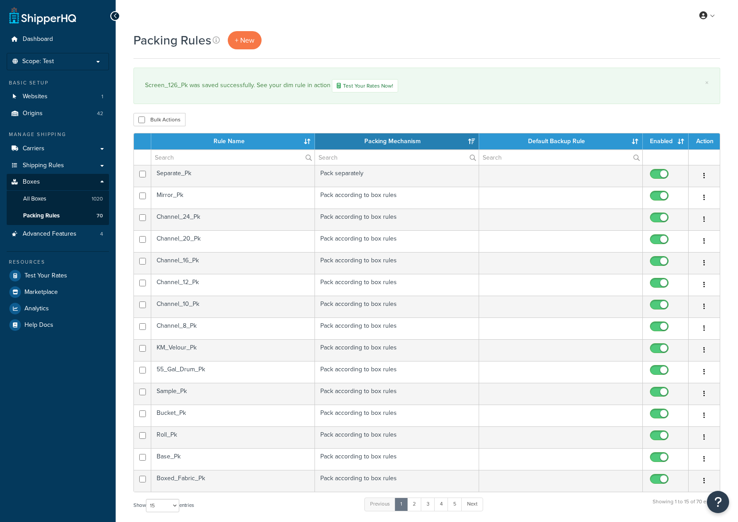
select select "15"
click at [420, 503] on link "2" at bounding box center [414, 504] width 15 height 13
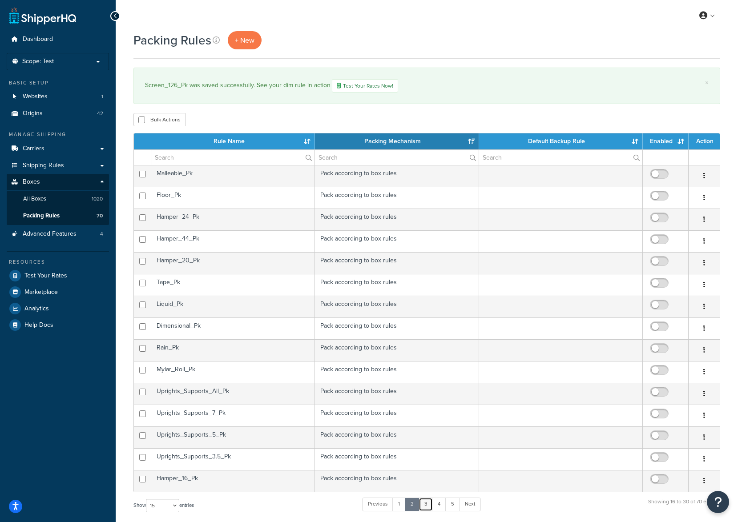
click at [428, 502] on link "3" at bounding box center [426, 504] width 14 height 13
click at [655, 305] on input "checkbox" at bounding box center [660, 307] width 24 height 11
checkbox input "true"
click at [419, 36] on div "Packing Rules + New" at bounding box center [427, 40] width 587 height 18
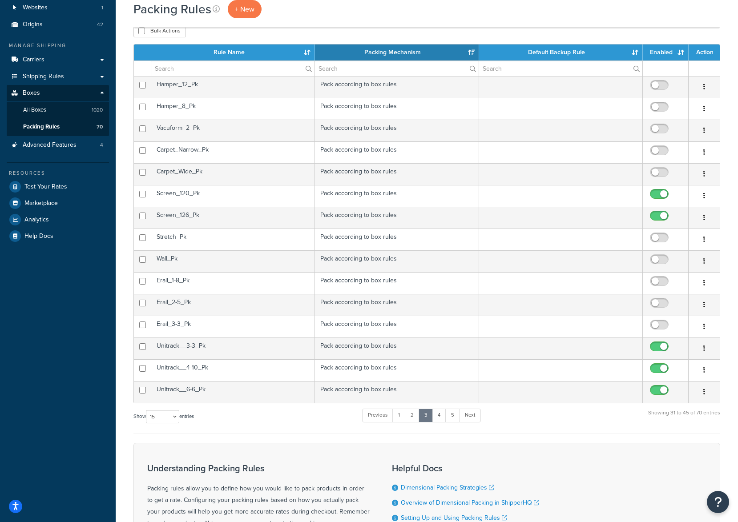
scroll to position [45, 0]
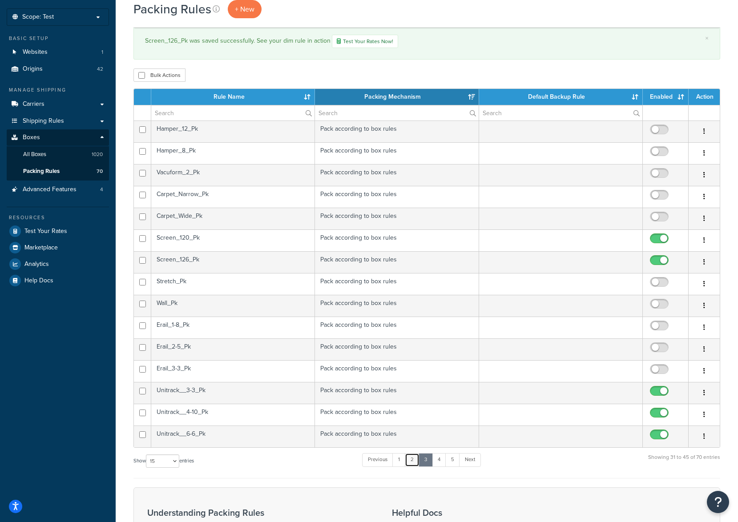
click at [412, 463] on link "2" at bounding box center [412, 459] width 15 height 13
